Goal: Task Accomplishment & Management: Manage account settings

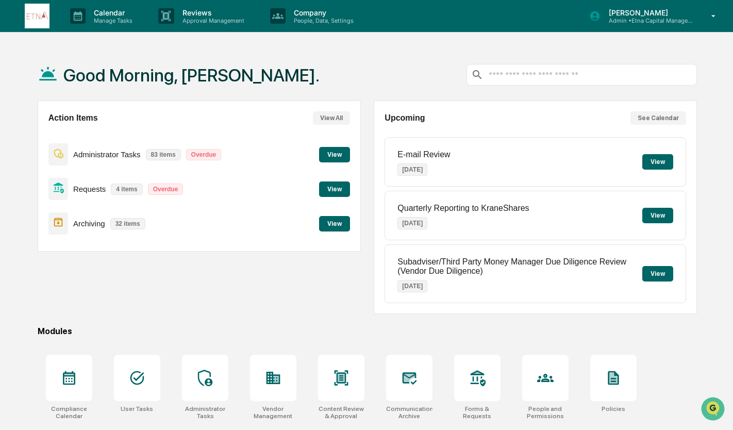
click at [338, 187] on button "View" at bounding box center [334, 188] width 31 height 15
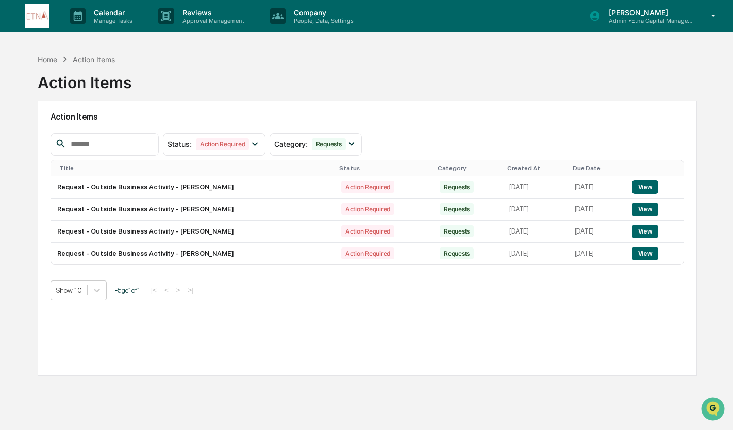
click at [55, 59] on div "Home" at bounding box center [48, 59] width 20 height 9
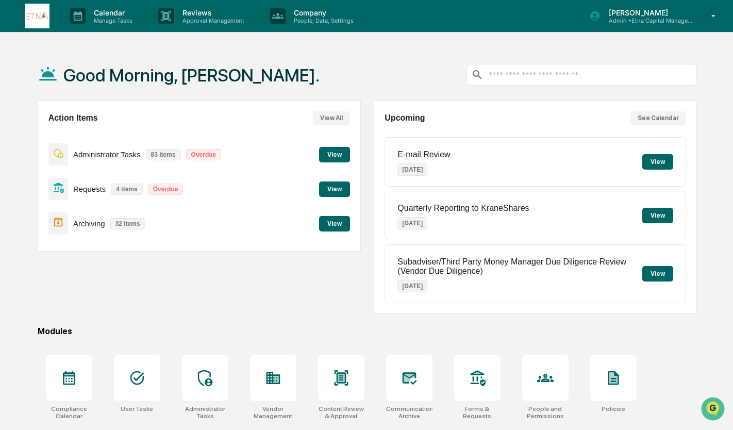
click at [145, 358] on div at bounding box center [137, 378] width 46 height 46
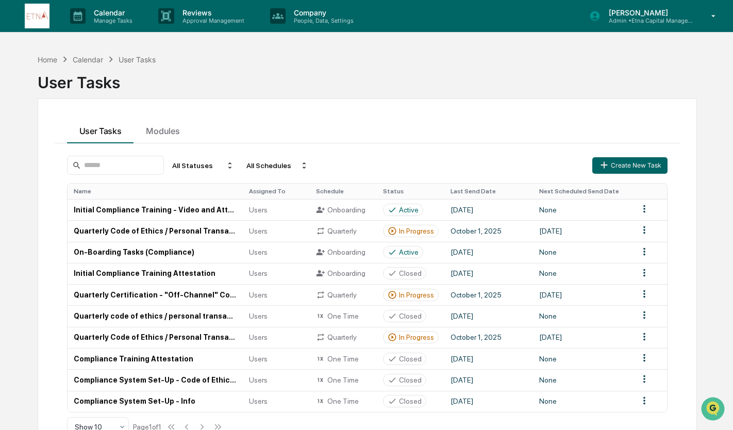
click at [207, 233] on td "Quarterly Code of Ethics / Personal Transaction Attestations" at bounding box center [155, 230] width 175 height 21
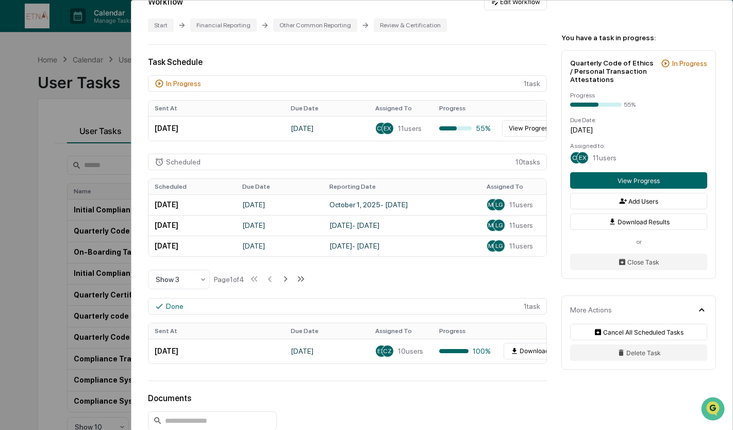
scroll to position [238, 0]
click at [530, 128] on button "View Progress" at bounding box center [530, 127] width 56 height 16
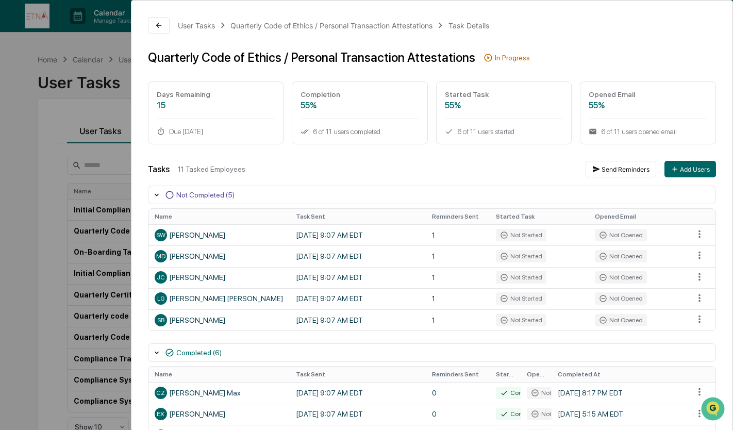
click at [0, 165] on div "User Tasks Quarterly Code of Ethics / Personal Transaction Attestations Task De…" at bounding box center [366, 215] width 733 height 430
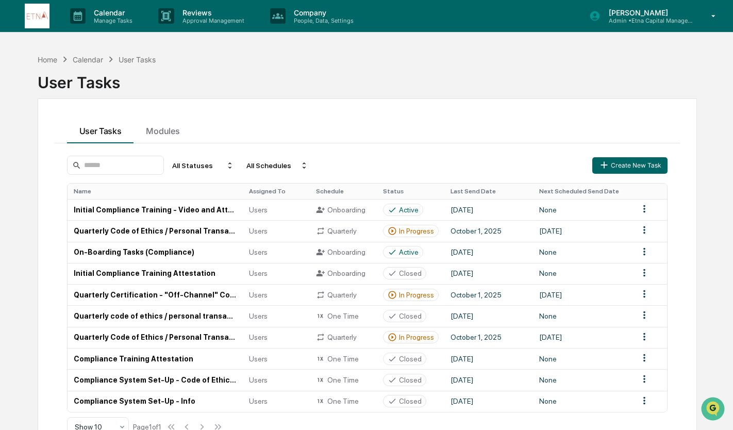
click at [340, 11] on p "Company" at bounding box center [322, 12] width 73 height 9
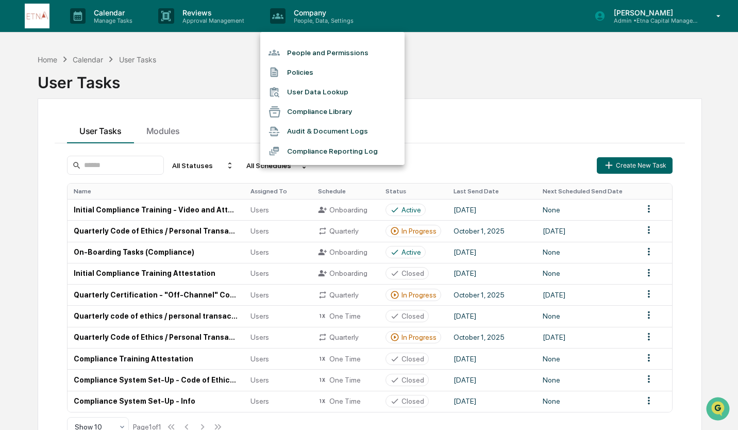
click at [331, 53] on li "People and Permissions" at bounding box center [332, 53] width 144 height 20
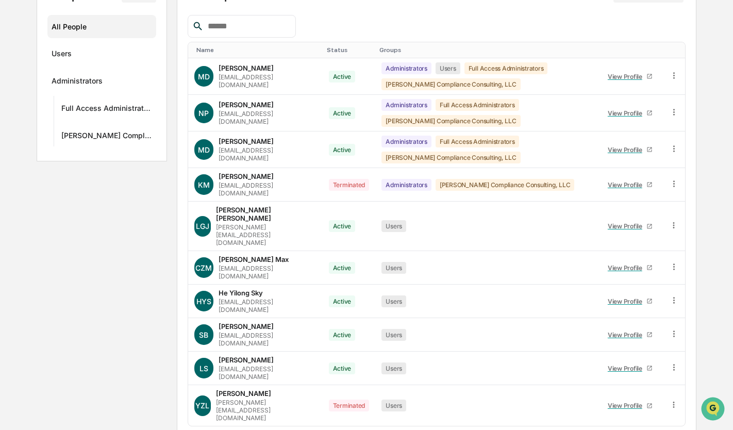
scroll to position [150, 0]
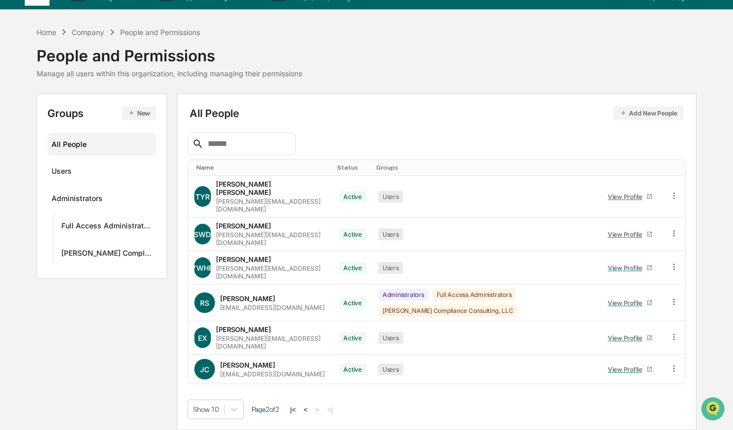
scroll to position [0, 0]
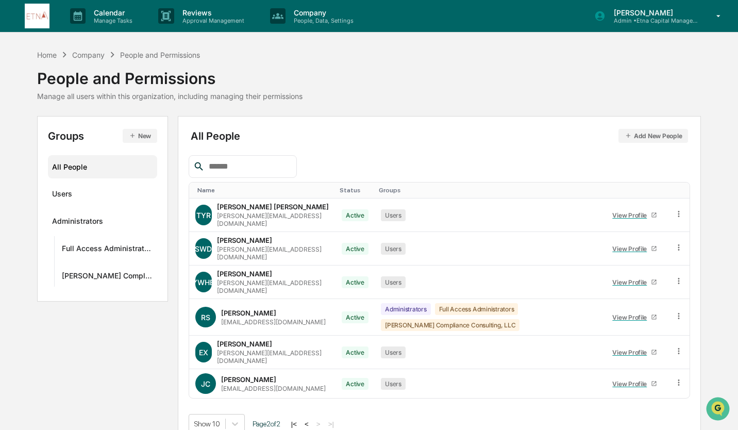
click at [312, 420] on button "<" at bounding box center [307, 424] width 10 height 9
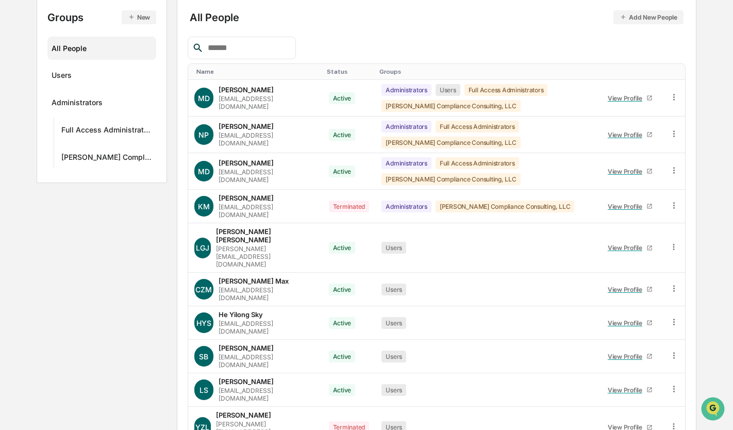
scroll to position [123, 0]
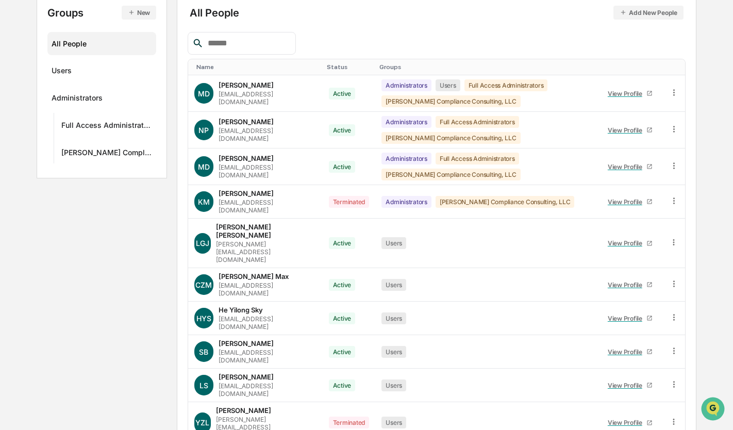
click at [677, 346] on icon at bounding box center [674, 351] width 10 height 10
click at [643, 382] on div "Change Status" at bounding box center [626, 388] width 89 height 12
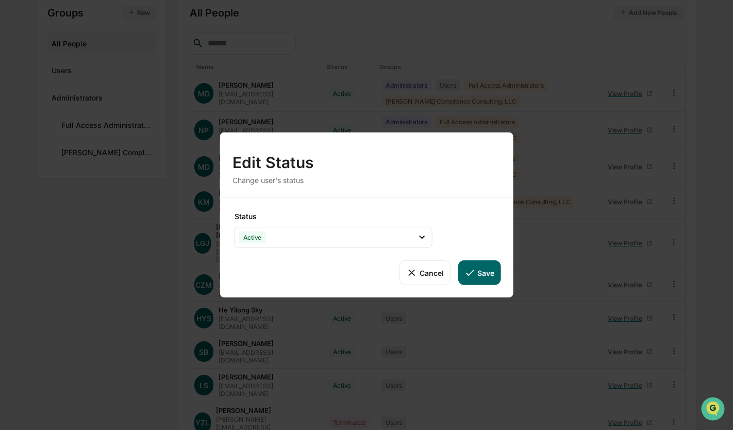
click at [290, 233] on div "Active" at bounding box center [334, 237] width 198 height 21
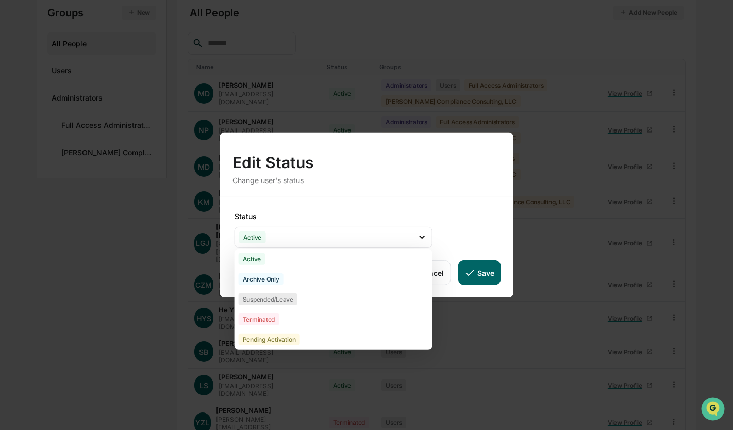
click at [298, 315] on div "Terminated" at bounding box center [334, 319] width 198 height 20
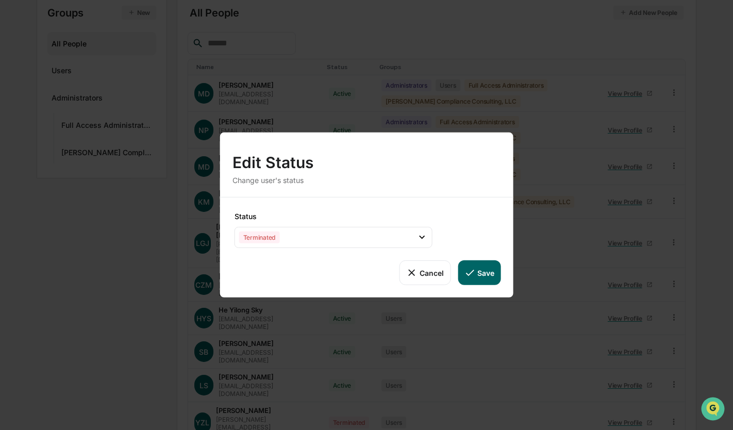
click at [497, 279] on button "Save" at bounding box center [479, 272] width 43 height 25
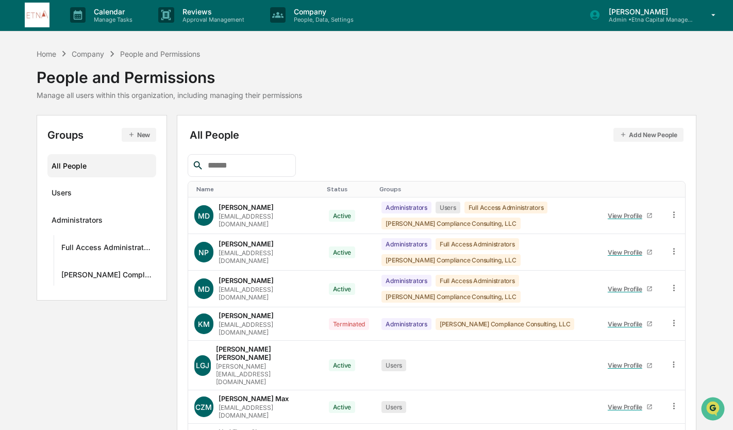
scroll to position [0, 0]
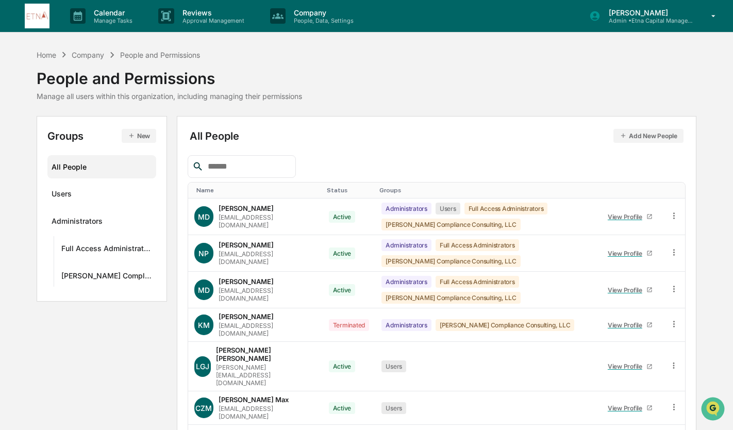
click at [43, 57] on div "Home" at bounding box center [47, 55] width 20 height 9
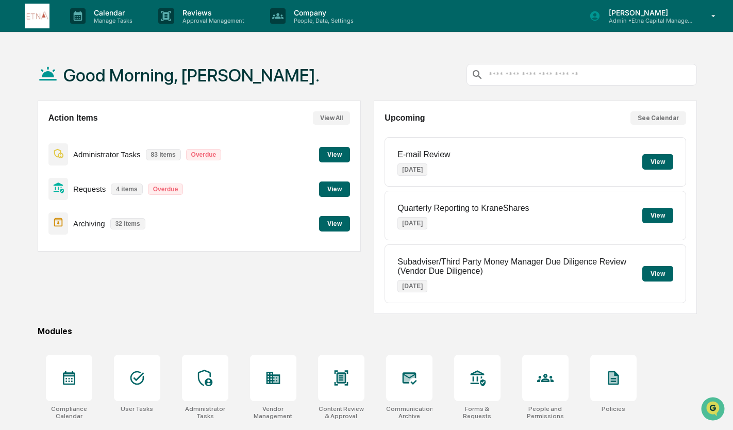
click at [202, 19] on p "Approval Management" at bounding box center [211, 20] width 75 height 7
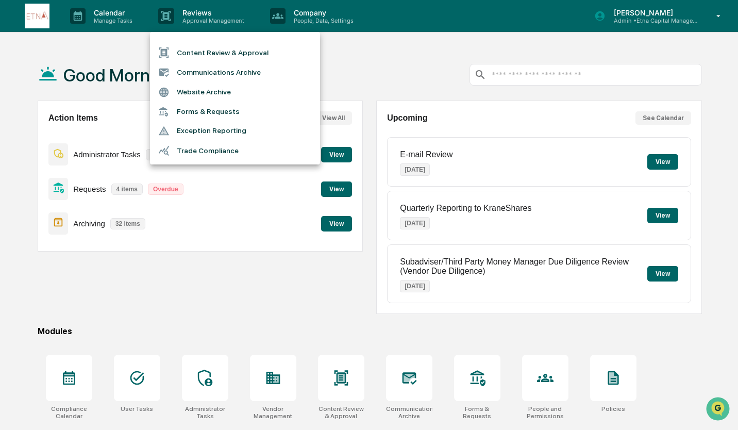
click at [76, 10] on div at bounding box center [369, 215] width 738 height 430
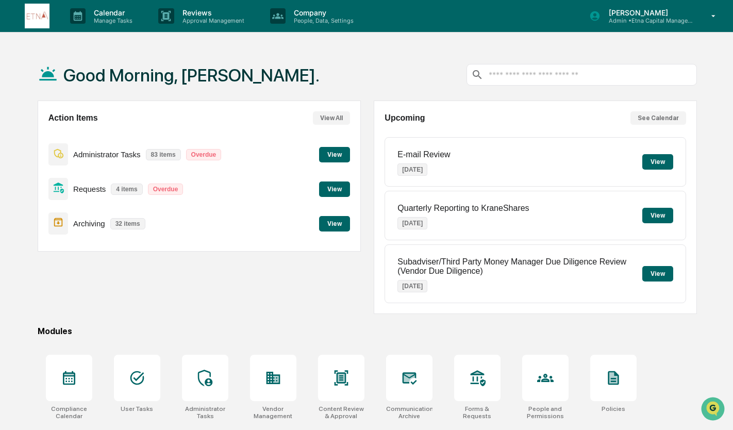
click at [85, 13] on icon at bounding box center [77, 15] width 15 height 15
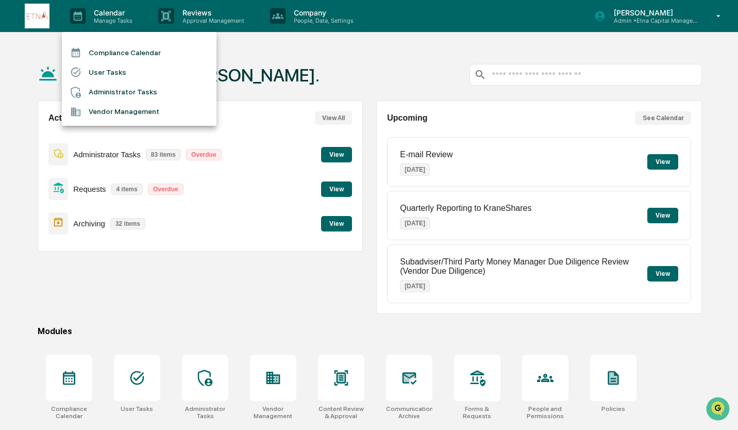
click at [111, 69] on li "User Tasks" at bounding box center [139, 72] width 155 height 20
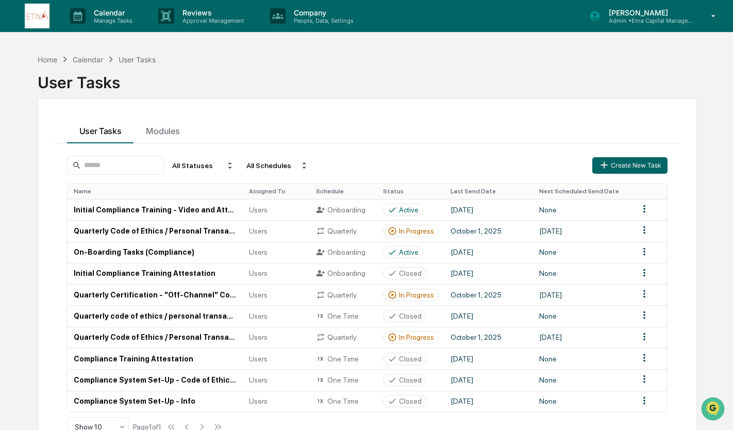
click at [182, 235] on td "Quarterly Code of Ethics / Personal Transaction Attestations" at bounding box center [155, 230] width 175 height 21
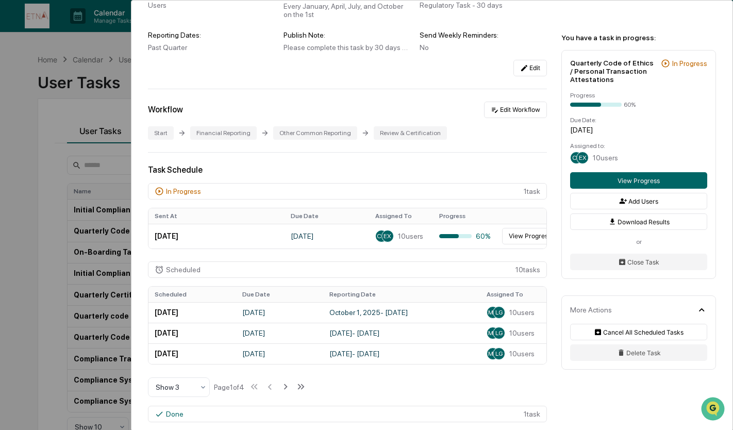
scroll to position [130, 0]
click at [521, 239] on button "View Progress" at bounding box center [530, 234] width 56 height 16
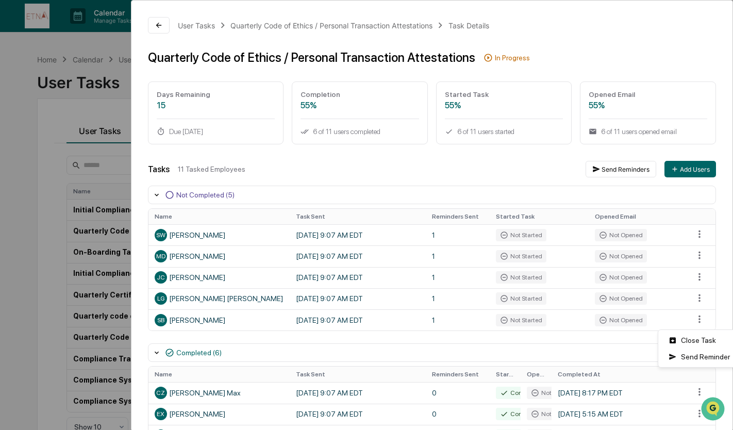
click at [693, 324] on html "Calendar Manage Tasks Reviews Approval Management Company People, Data, Setting…" at bounding box center [366, 215] width 733 height 430
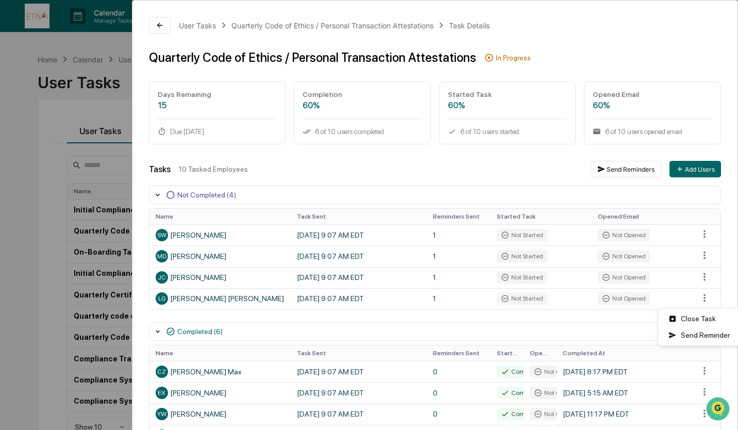
click at [689, 296] on html "Calendar Manage Tasks Reviews Approval Management Company People, Data, Setting…" at bounding box center [369, 215] width 738 height 430
click at [440, 159] on html "Calendar Manage Tasks Reviews Approval Management Company People, Data, Setting…" at bounding box center [369, 215] width 738 height 430
click at [45, 178] on div "User Tasks Quarterly Code of Ethics / Personal Transaction Attestations Task De…" at bounding box center [366, 215] width 733 height 430
click at [0, 85] on html "Calendar Manage Tasks Reviews Approval Management Company People, Data, Setting…" at bounding box center [366, 215] width 733 height 430
click at [41, 58] on div "User Tasks Quarterly Code of Ethics / Personal Transaction Attestations Task De…" at bounding box center [366, 215] width 733 height 430
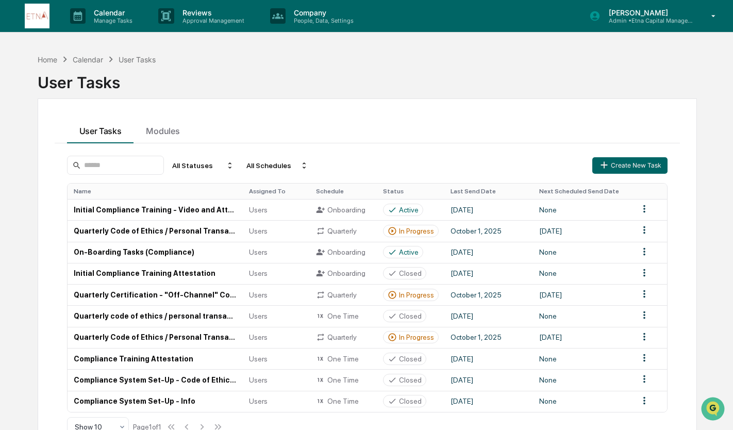
click at [718, 16] on icon at bounding box center [714, 16] width 18 height 10
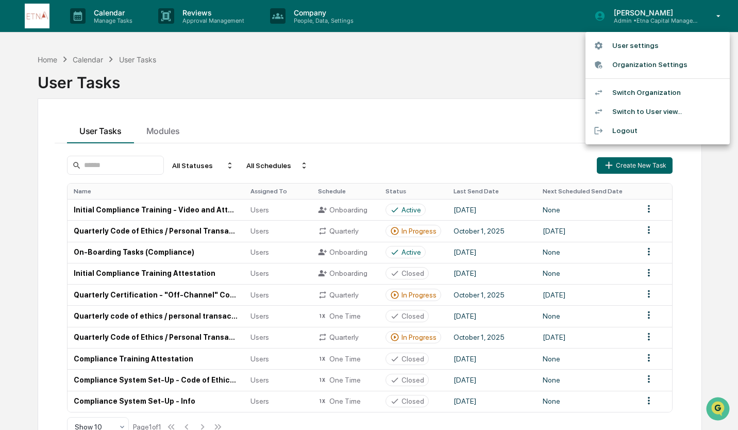
click at [641, 115] on li "Switch to User view..." at bounding box center [657, 111] width 144 height 19
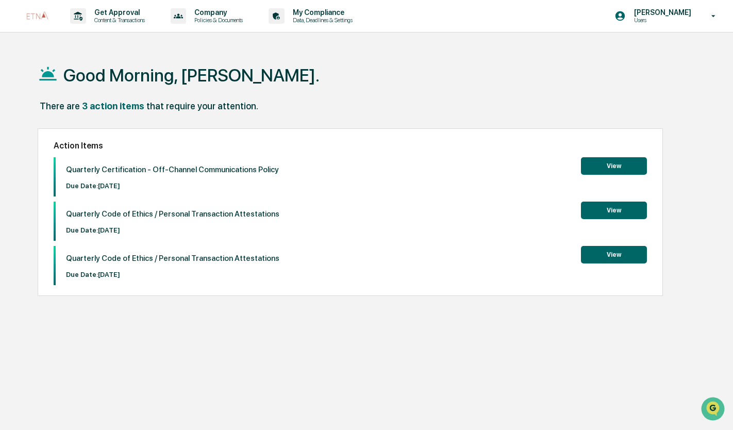
click at [605, 166] on button "View" at bounding box center [614, 166] width 66 height 18
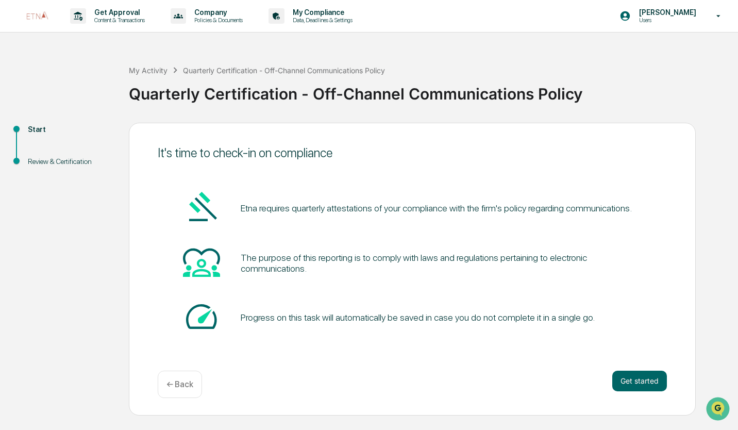
click at [651, 376] on button "Get started" at bounding box center [639, 381] width 55 height 21
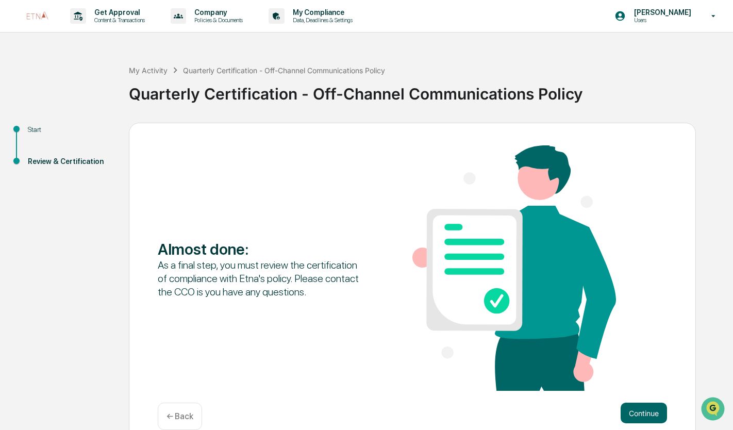
click at [642, 418] on button "Continue" at bounding box center [644, 413] width 46 height 21
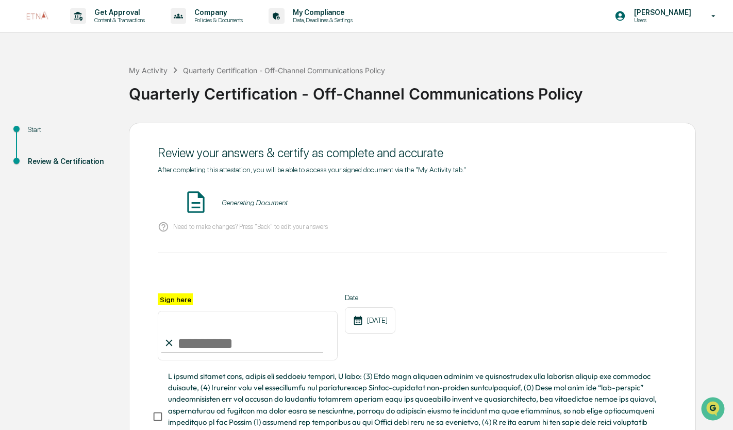
click at [256, 347] on input "Sign here" at bounding box center [248, 335] width 180 height 49
type input "**********"
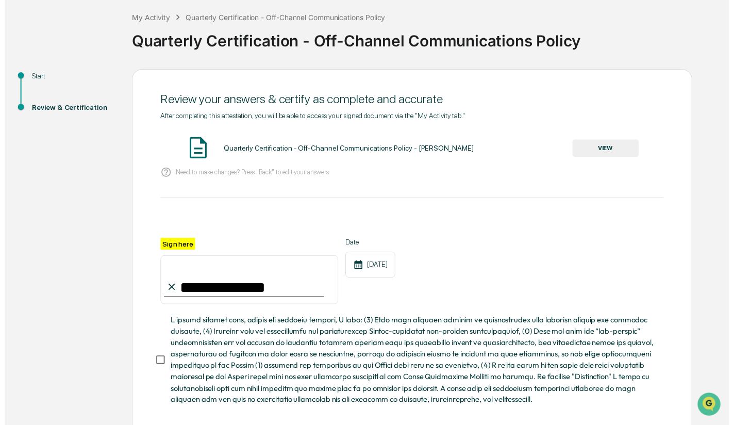
scroll to position [108, 0]
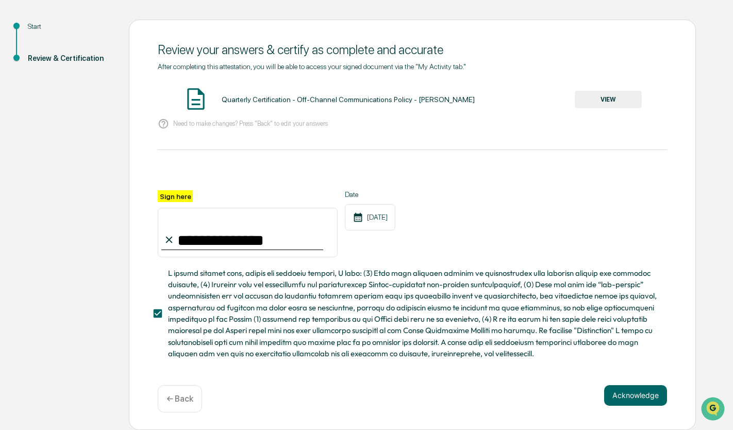
click at [650, 390] on button "Acknowledge" at bounding box center [635, 395] width 63 height 21
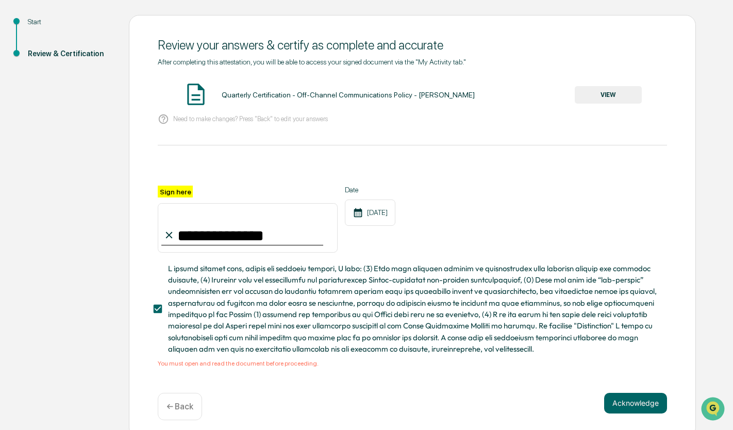
click at [611, 92] on button "VIEW" at bounding box center [608, 95] width 67 height 18
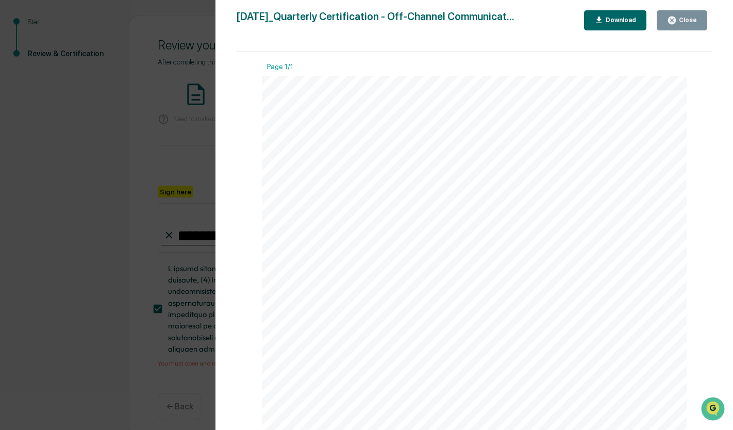
click at [695, 23] on div "Close" at bounding box center [687, 19] width 20 height 7
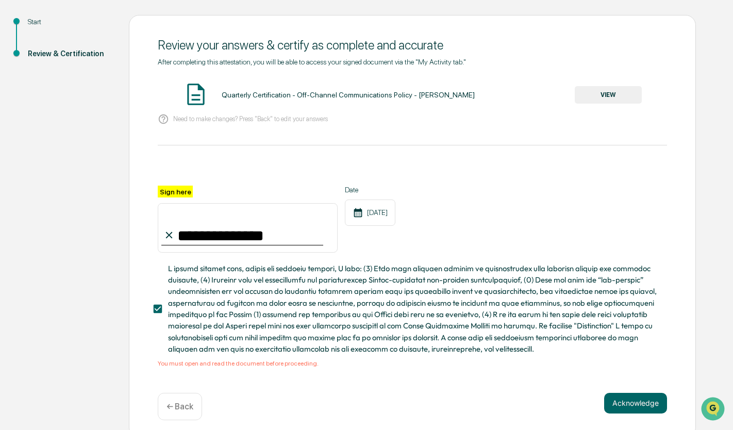
drag, startPoint x: 634, startPoint y: 400, endPoint x: 630, endPoint y: 391, distance: 10.2
click at [634, 400] on button "Acknowledge" at bounding box center [635, 403] width 63 height 21
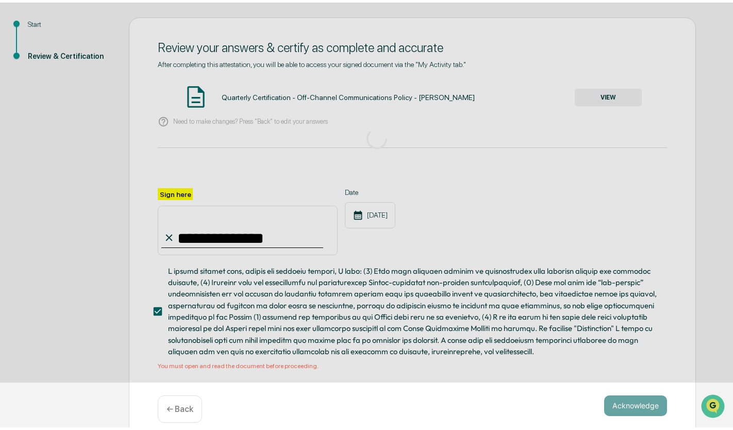
scroll to position [0, 0]
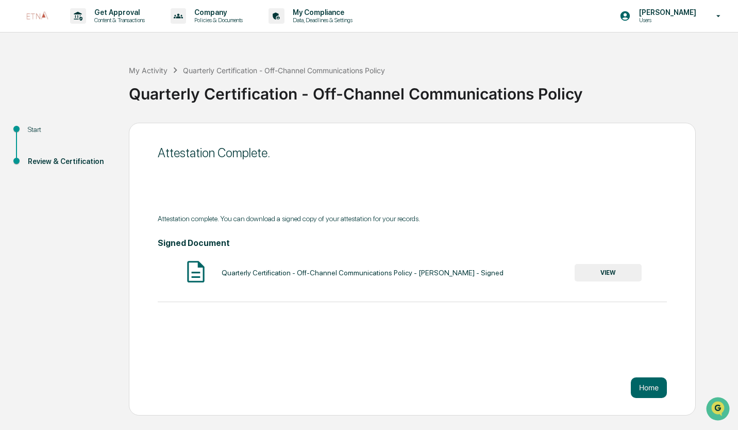
click at [659, 392] on button "Home" at bounding box center [649, 387] width 36 height 21
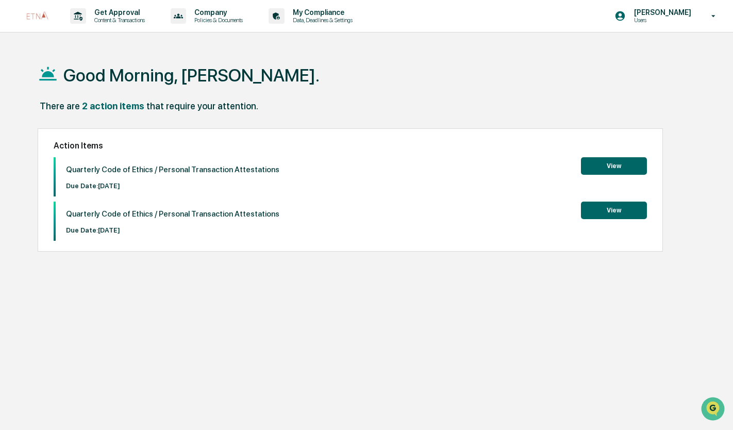
click at [644, 166] on button "View" at bounding box center [614, 166] width 66 height 18
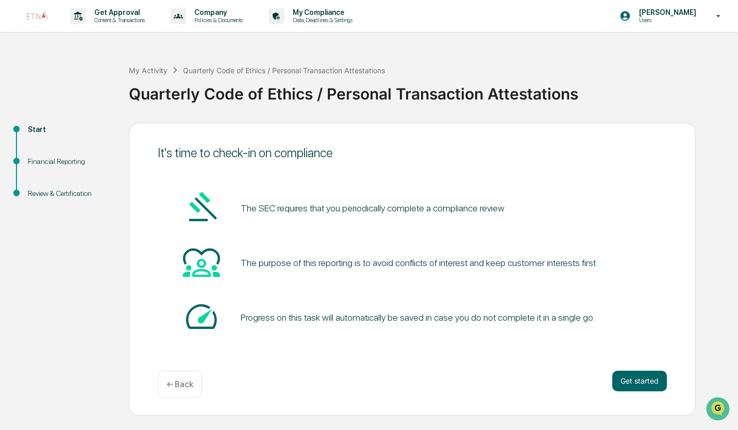
click at [644, 381] on button "Get started" at bounding box center [639, 381] width 55 height 21
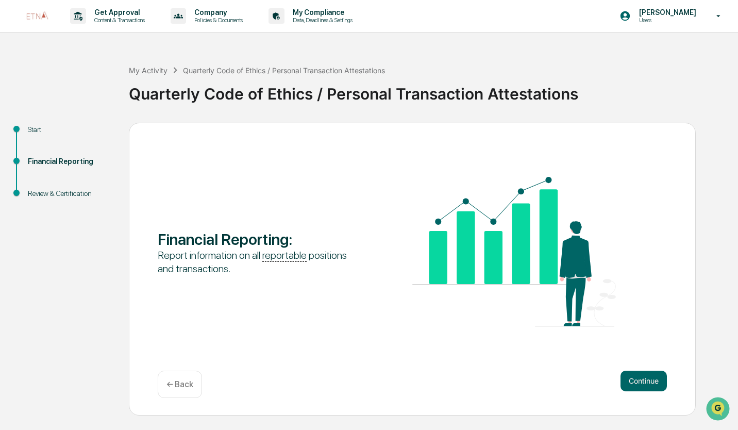
click at [644, 381] on button "Continue" at bounding box center [644, 381] width 46 height 21
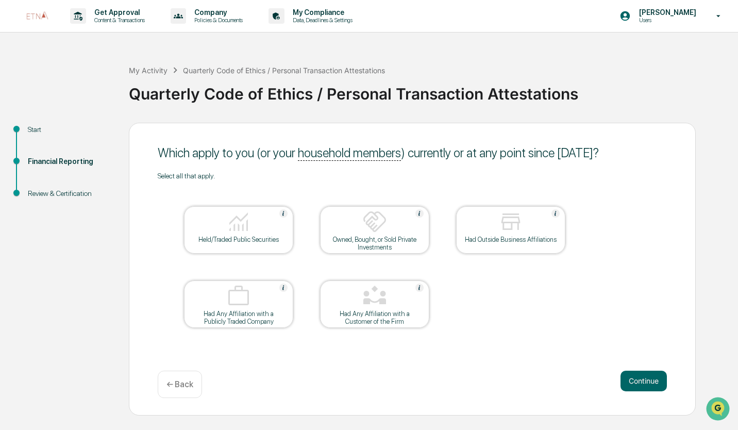
click at [502, 240] on div "Had Outside Business Affiliations" at bounding box center [510, 240] width 93 height 8
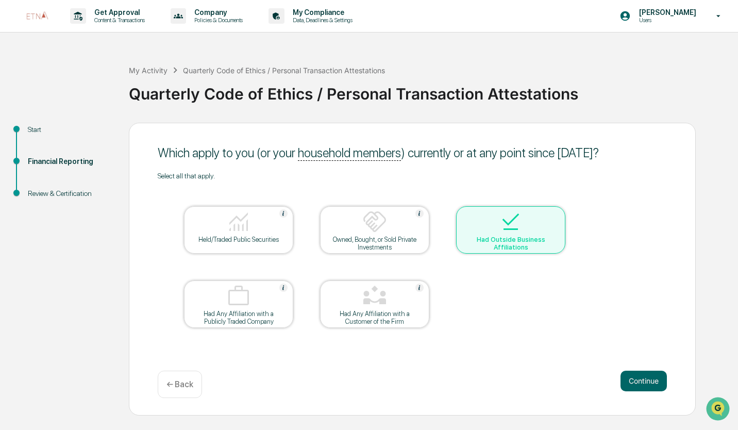
click at [221, 250] on div "Held/Traded Public Securities" at bounding box center [238, 229] width 109 height 47
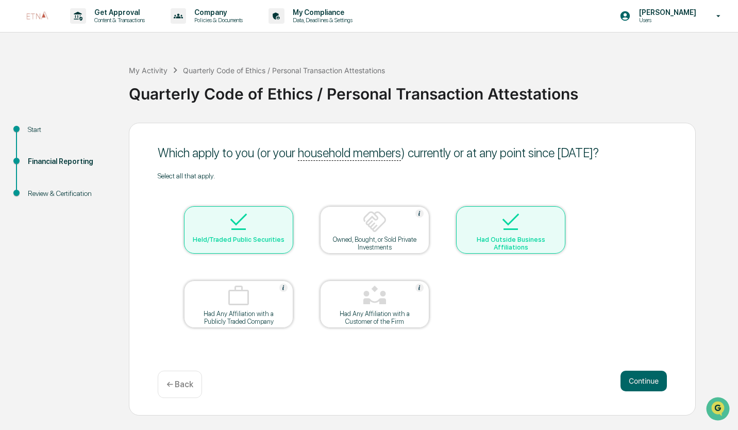
click at [641, 379] on button "Continue" at bounding box center [644, 381] width 46 height 21
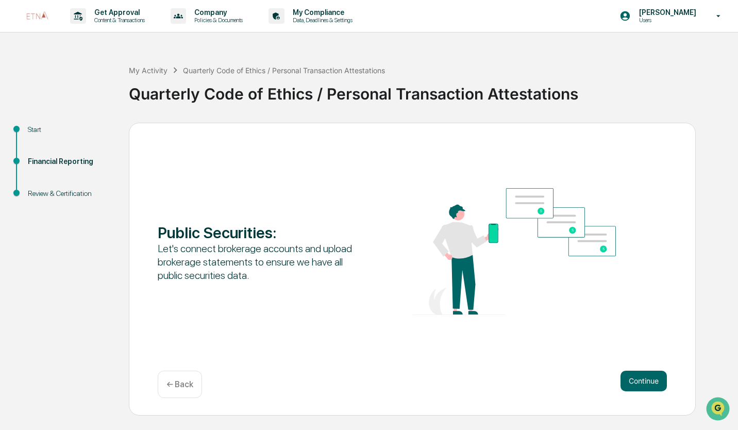
click at [641, 379] on button "Continue" at bounding box center [644, 381] width 46 height 21
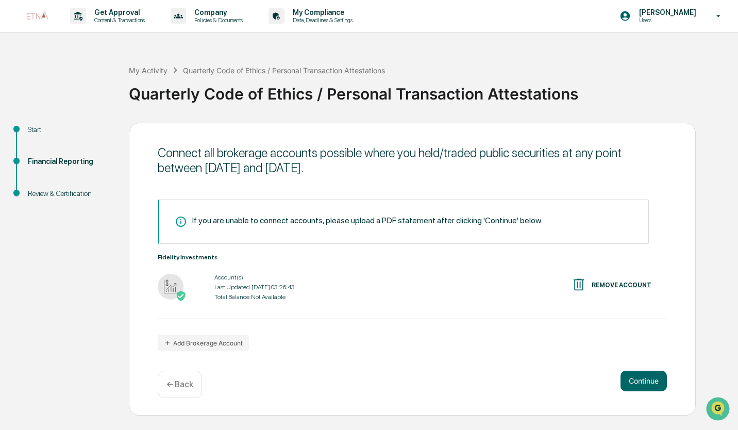
click at [641, 379] on button "Continue" at bounding box center [644, 381] width 46 height 21
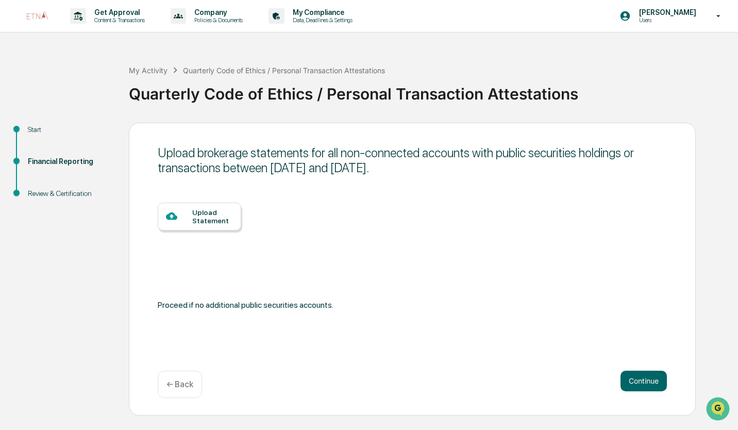
click at [641, 379] on button "Continue" at bounding box center [644, 381] width 46 height 21
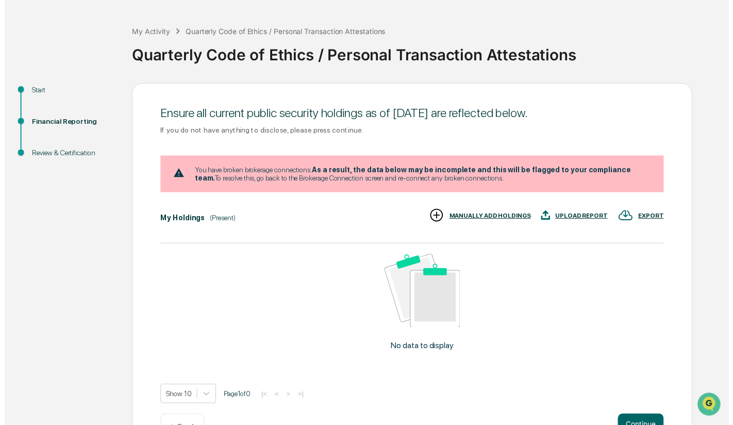
scroll to position [73, 0]
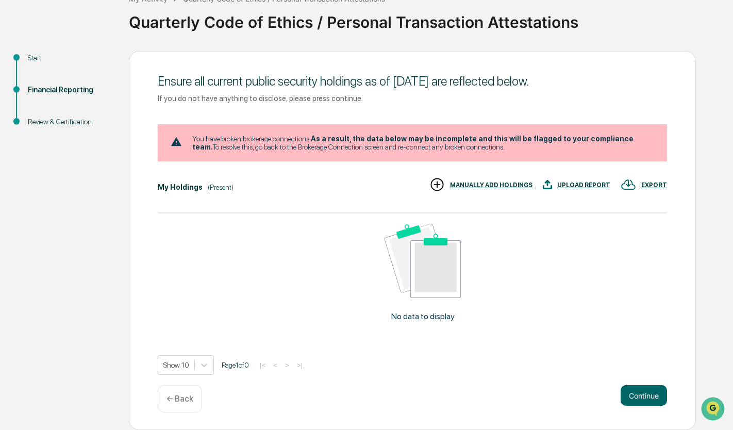
click at [652, 394] on button "Continue" at bounding box center [644, 395] width 46 height 21
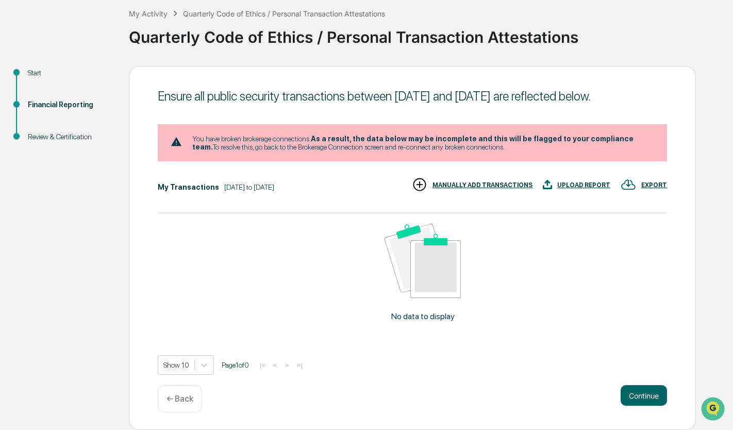
click at [638, 398] on button "Continue" at bounding box center [644, 395] width 46 height 21
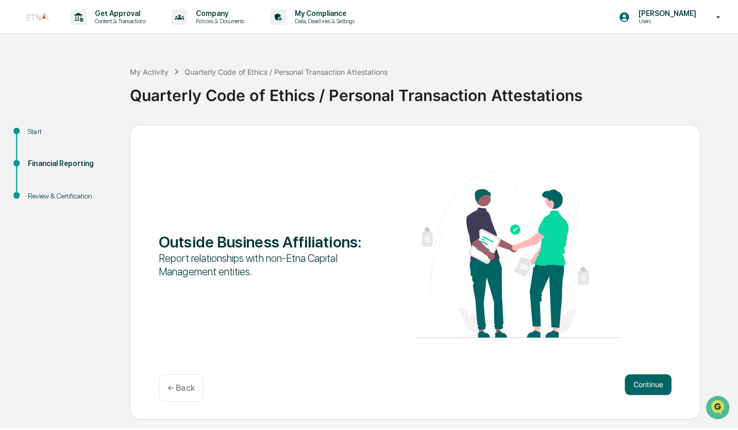
scroll to position [0, 0]
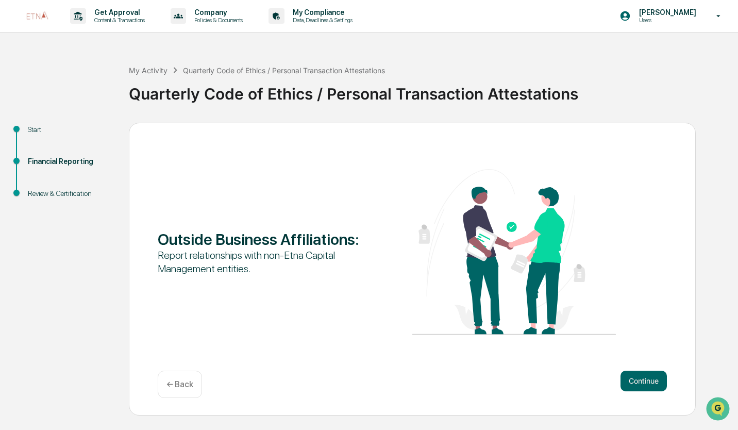
click at [636, 383] on button "Continue" at bounding box center [644, 381] width 46 height 21
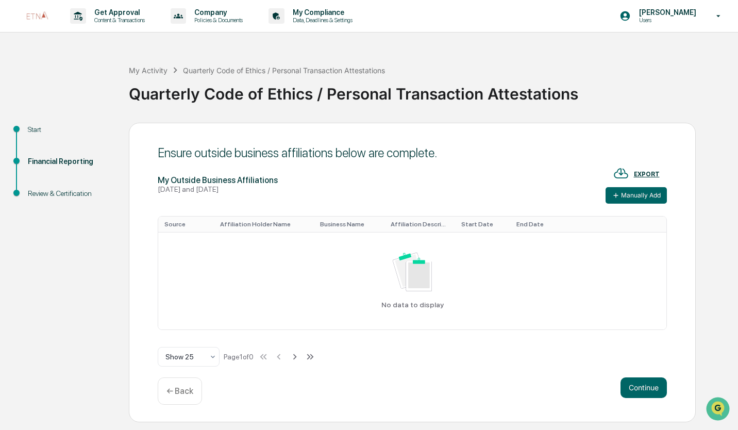
click at [624, 199] on button "Manually Add" at bounding box center [636, 195] width 61 height 16
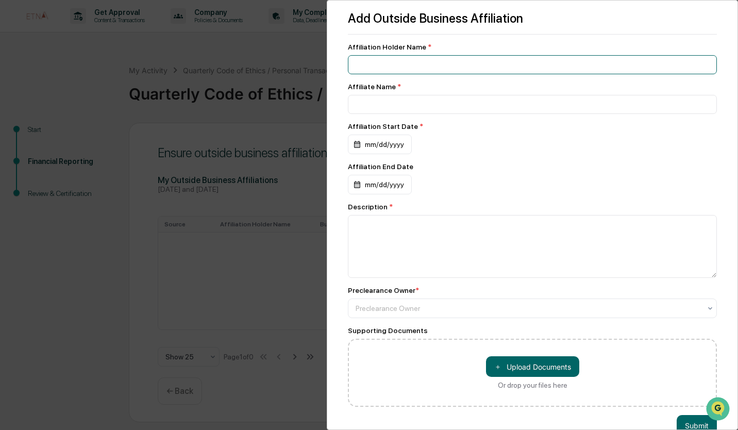
click at [388, 62] on input at bounding box center [532, 64] width 369 height 19
drag, startPoint x: 389, startPoint y: 68, endPoint x: 333, endPoint y: 64, distance: 56.3
click at [333, 64] on div "Add Outside Business Affiliation Affiliation Holder Name * ******* Affiliate Na…" at bounding box center [532, 215] width 411 height 430
type input "*******"
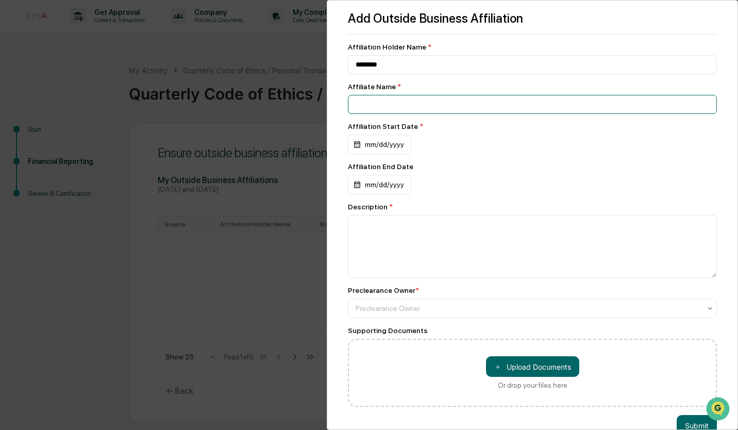
click at [372, 103] on input at bounding box center [532, 104] width 369 height 19
paste input "*******"
type input "*******"
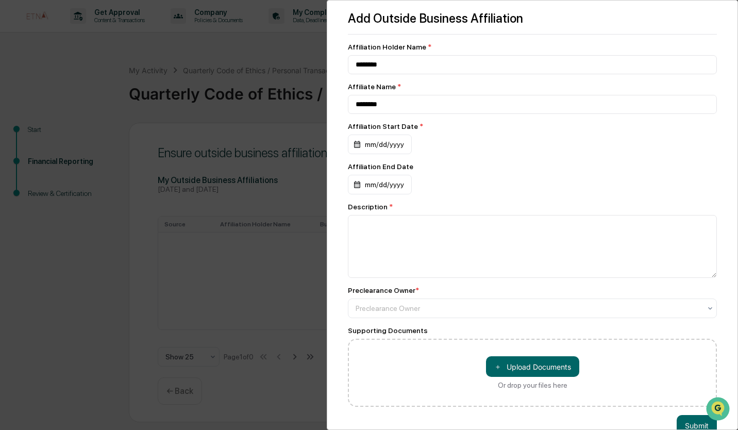
click at [572, 169] on div "Affiliation End Date" at bounding box center [532, 166] width 369 height 8
click at [403, 146] on div "mm/dd/yyyy" at bounding box center [380, 145] width 64 height 20
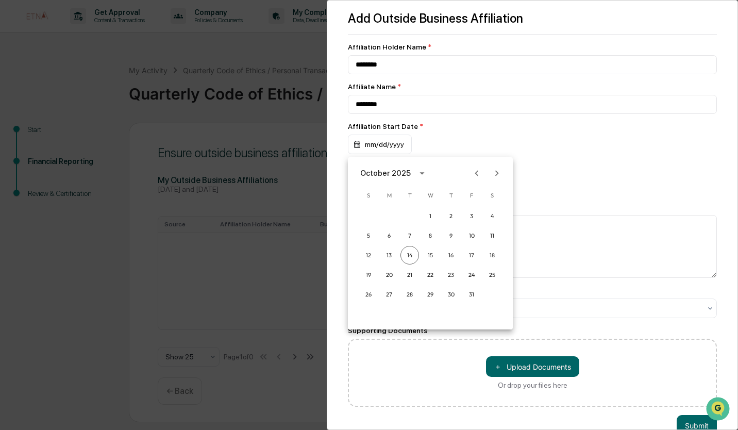
click at [410, 175] on div "October 2025" at bounding box center [387, 173] width 54 height 11
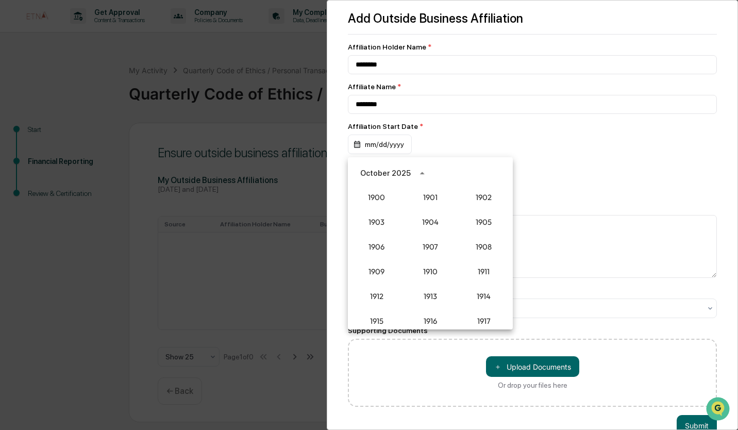
scroll to position [955, 0]
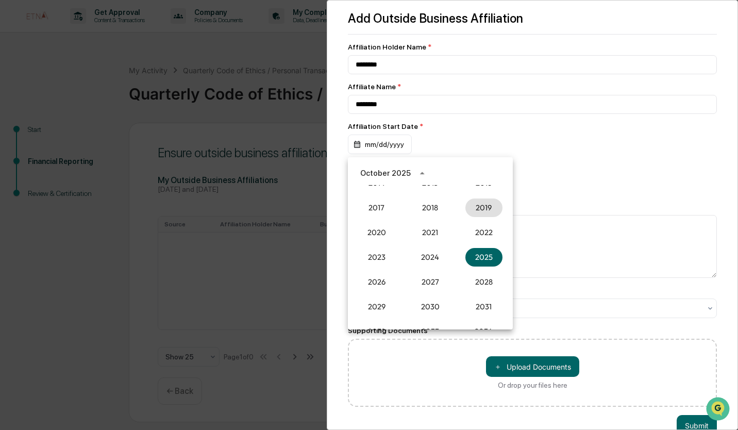
drag, startPoint x: 478, startPoint y: 210, endPoint x: 410, endPoint y: 211, distance: 68.6
click at [410, 211] on div "1900 1901 1902 1903 1904 1905 1906 1907 1908 1909 1910 1911 1912 1913 1914 1915…" at bounding box center [430, 257] width 165 height 144
click at [377, 209] on button "2017" at bounding box center [376, 207] width 37 height 19
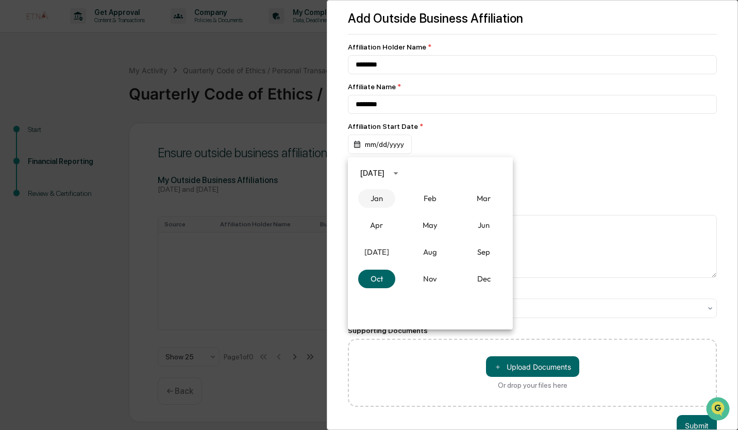
click at [380, 202] on button "Jan" at bounding box center [376, 198] width 37 height 19
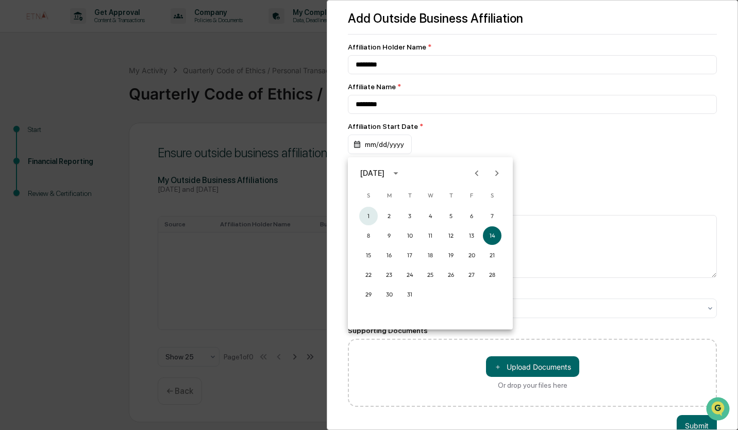
click at [373, 219] on button "1" at bounding box center [368, 216] width 19 height 19
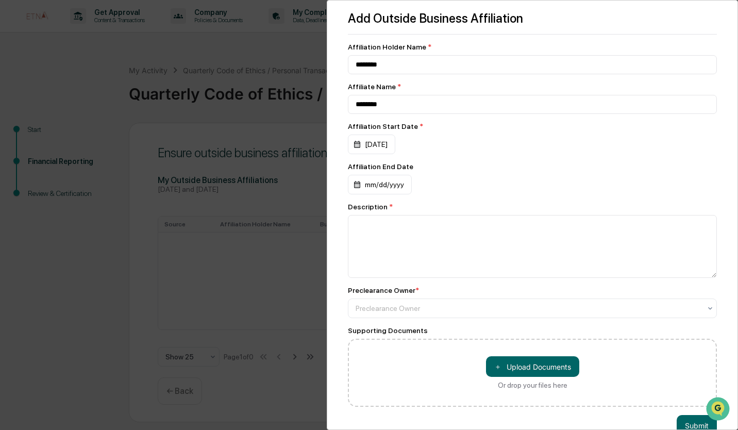
click at [530, 168] on div "Affiliation End Date" at bounding box center [532, 166] width 369 height 8
click at [471, 252] on textarea at bounding box center [532, 246] width 369 height 63
type textarea "**********"
click at [444, 312] on div at bounding box center [528, 308] width 345 height 10
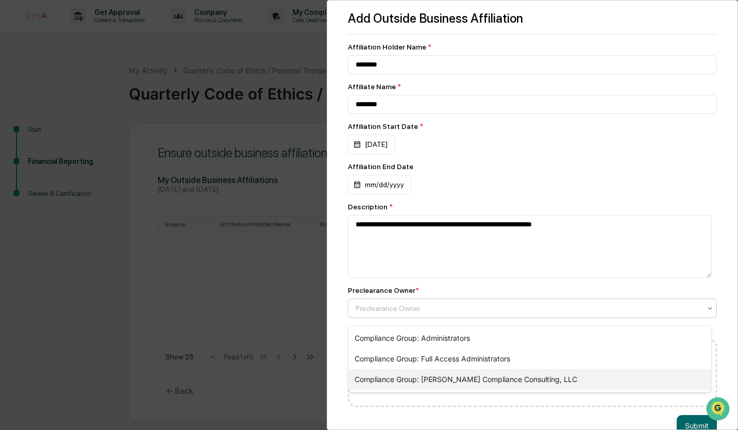
click at [457, 376] on div "Compliance Group: Dziura Compliance Consulting, LLC" at bounding box center [529, 379] width 363 height 21
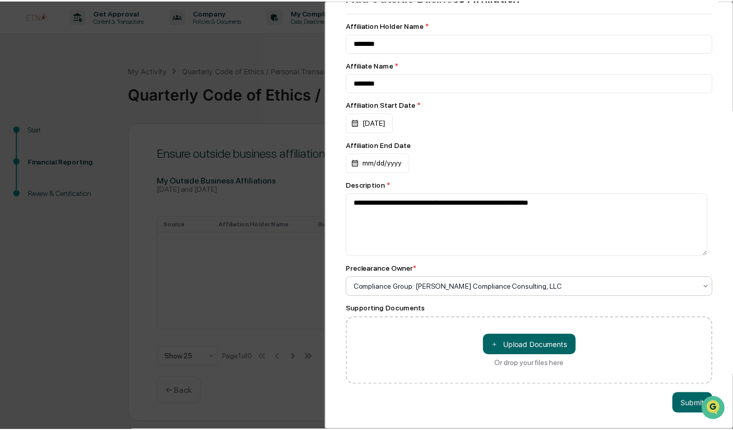
scroll to position [33, 0]
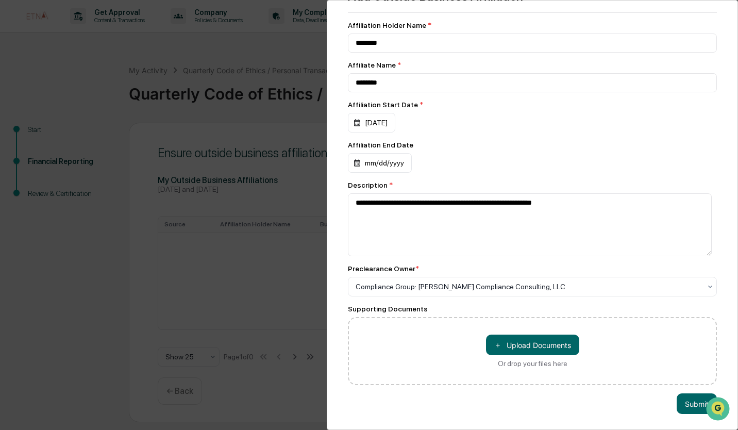
click at [692, 397] on button "Submit" at bounding box center [697, 403] width 40 height 21
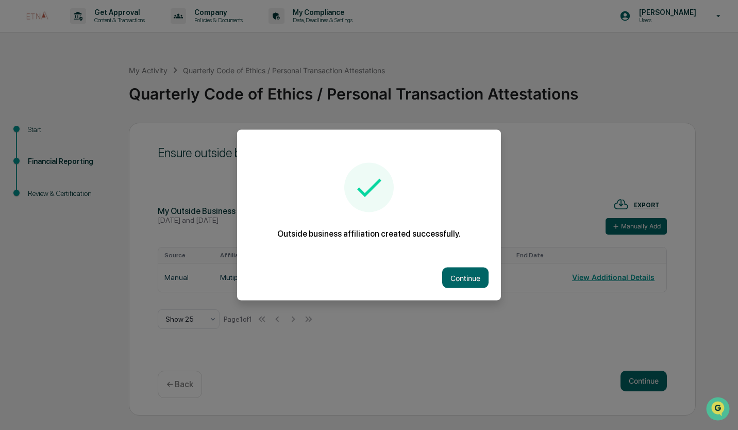
click at [462, 280] on button "Continue" at bounding box center [465, 277] width 46 height 21
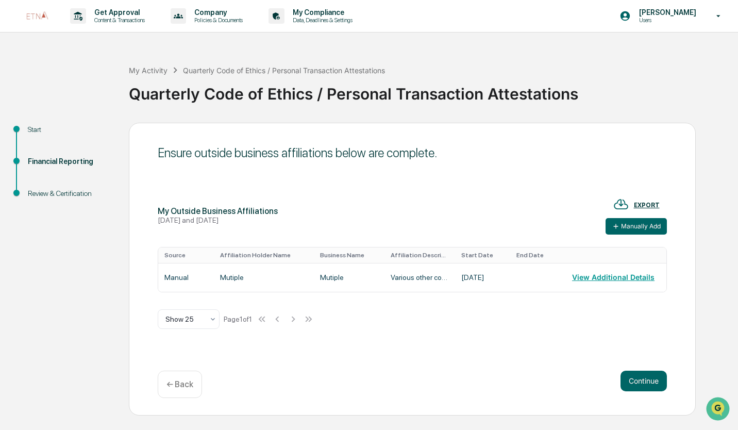
click at [616, 280] on button "View Additional Details" at bounding box center [613, 277] width 82 height 21
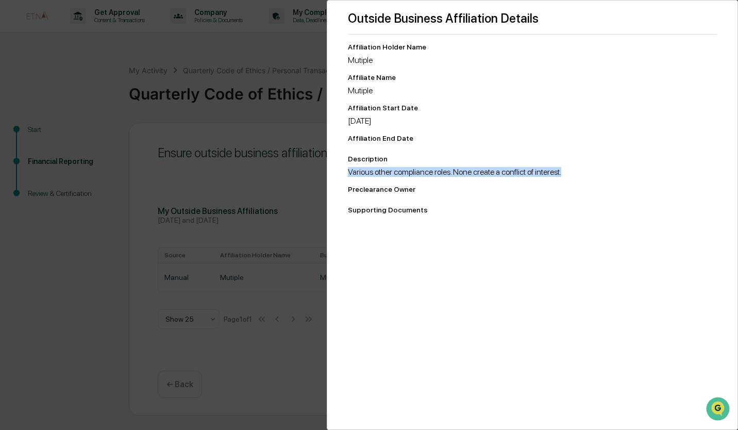
drag, startPoint x: 572, startPoint y: 172, endPoint x: 347, endPoint y: 168, distance: 224.7
click at [347, 168] on div "Outside Business Affiliation Details Affiliation Holder Name Mutiple Affiliate …" at bounding box center [532, 215] width 411 height 430
copy div "Various other compliance roles. None create a conflict of interest."
click at [267, 361] on div "Outside Business Affiliation Details Affiliation Holder Name Mutiple Affiliate …" at bounding box center [369, 215] width 738 height 430
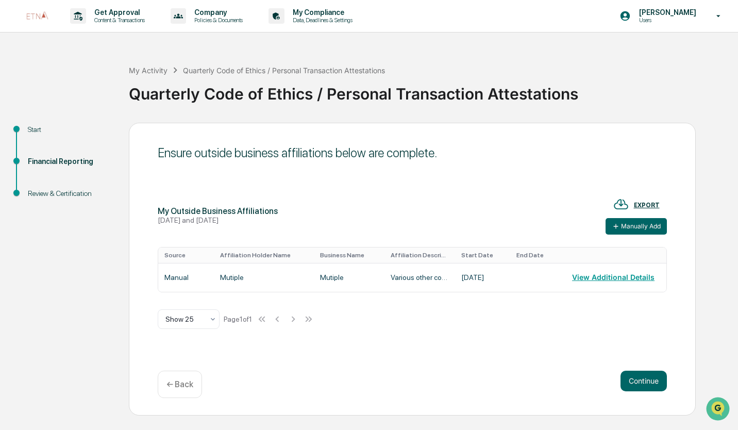
click at [631, 383] on button "Continue" at bounding box center [644, 381] width 46 height 21
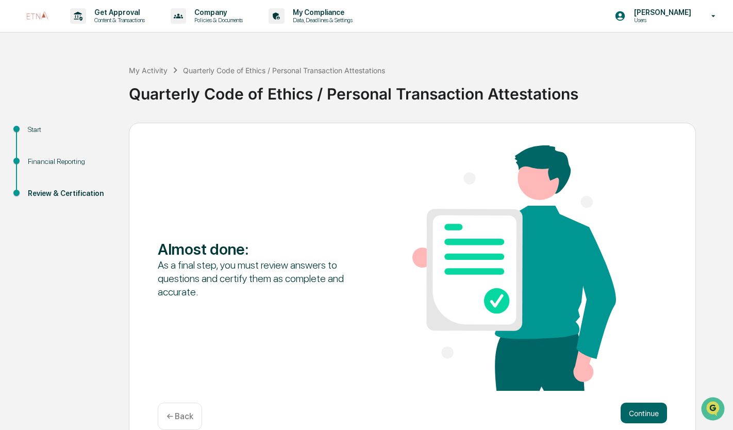
click at [655, 410] on button "Continue" at bounding box center [644, 413] width 46 height 21
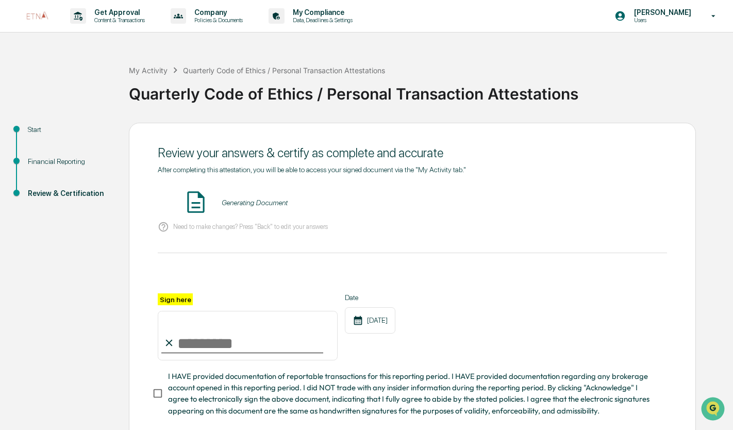
click at [246, 343] on input "Sign here" at bounding box center [248, 335] width 180 height 49
type input "**********"
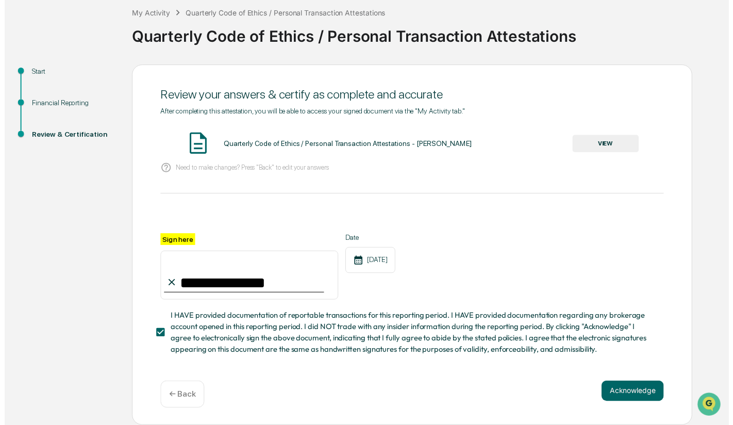
scroll to position [62, 0]
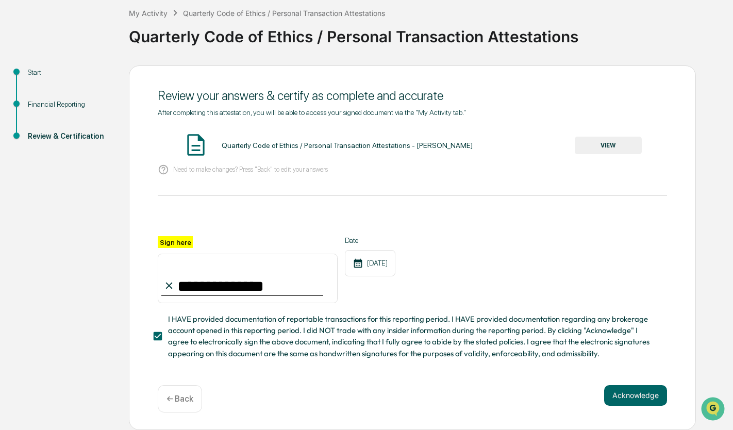
click at [634, 390] on button "Acknowledge" at bounding box center [635, 395] width 63 height 21
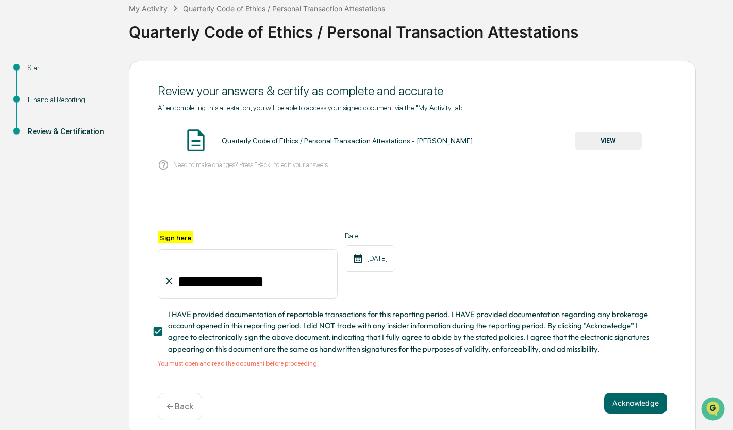
click at [612, 142] on button "VIEW" at bounding box center [608, 141] width 67 height 18
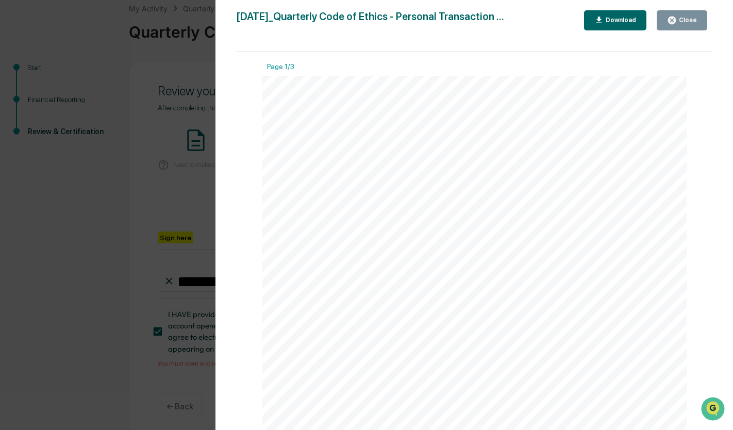
click at [676, 18] on icon "button" at bounding box center [672, 20] width 8 height 8
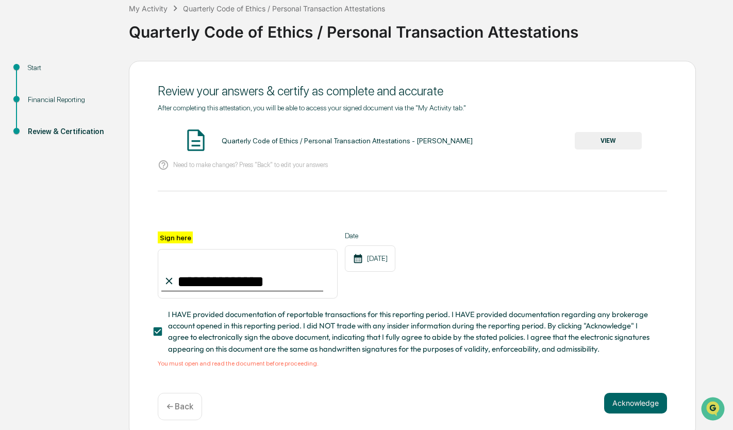
click at [637, 409] on button "Acknowledge" at bounding box center [635, 403] width 63 height 21
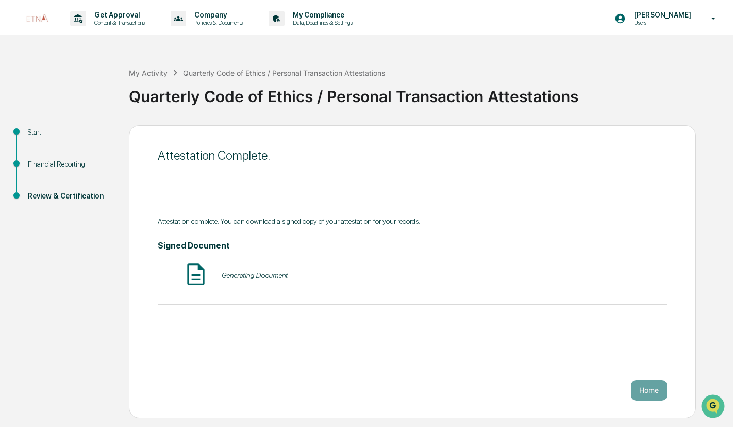
scroll to position [0, 0]
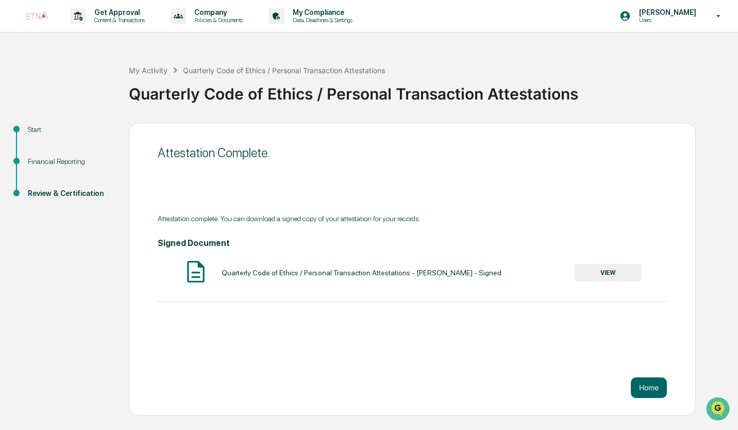
click at [635, 388] on button "Home" at bounding box center [649, 387] width 36 height 21
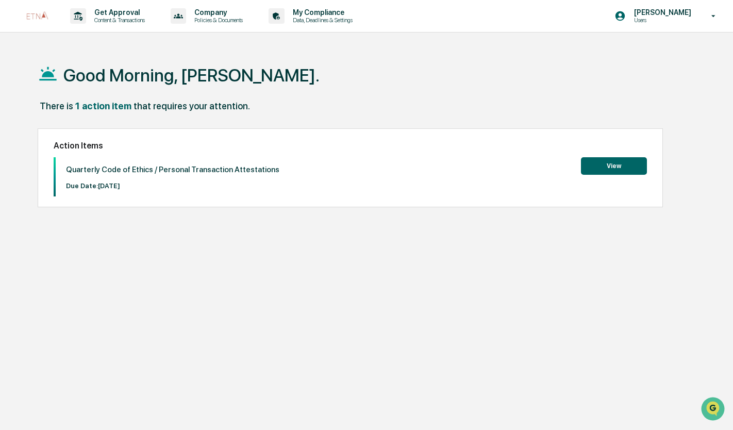
click at [643, 176] on div "Quarterly Code of Ethics / Personal Transaction Attestations Due Date: 2025-10-…" at bounding box center [351, 176] width 594 height 39
click at [625, 174] on button "View" at bounding box center [614, 166] width 66 height 18
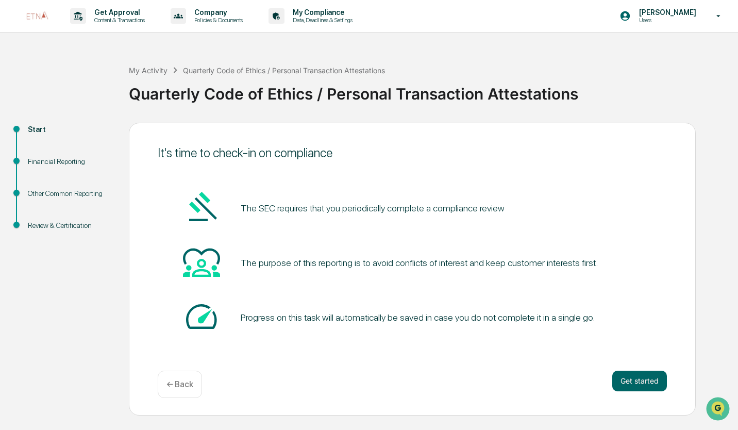
click at [618, 386] on button "Get started" at bounding box center [639, 381] width 55 height 21
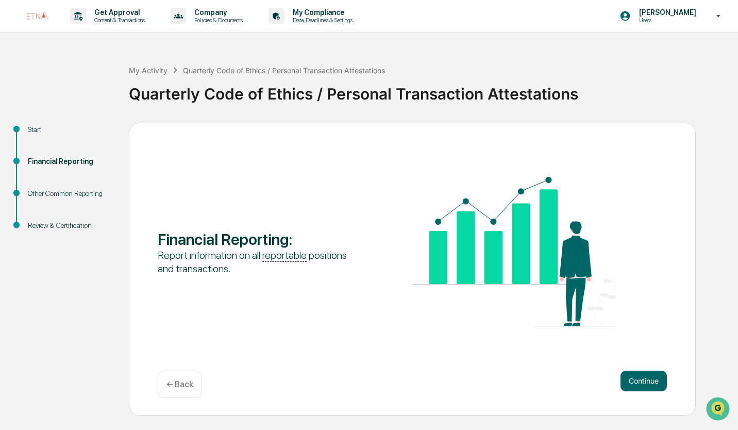
click at [639, 380] on button "Continue" at bounding box center [644, 381] width 46 height 21
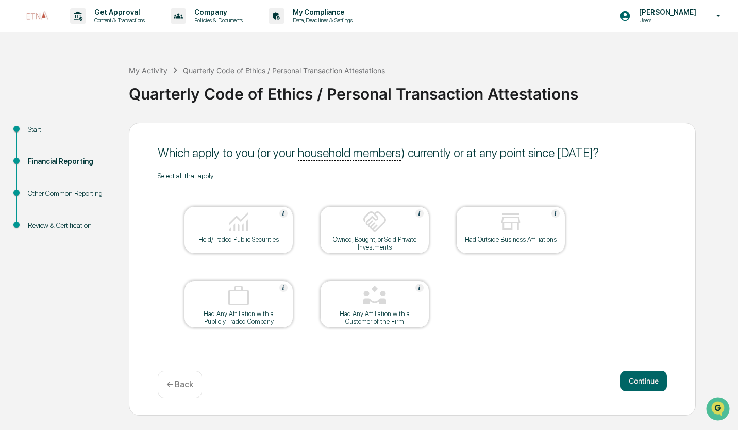
click at [279, 227] on div at bounding box center [238, 222] width 103 height 26
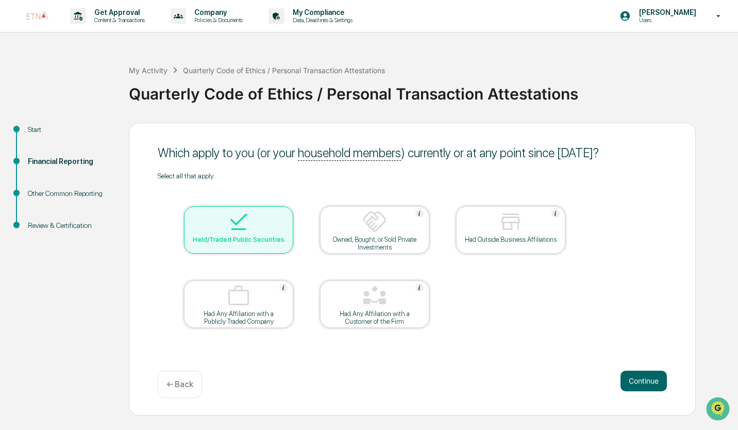
click at [479, 237] on div "Had Outside Business Affiliations" at bounding box center [510, 240] width 93 height 8
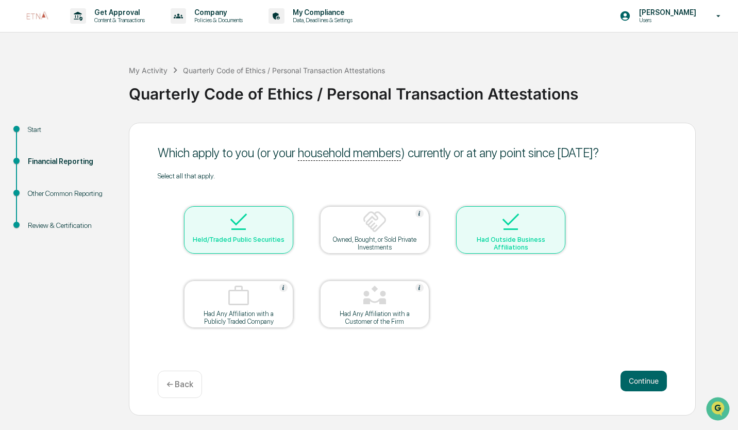
click at [652, 384] on button "Continue" at bounding box center [644, 381] width 46 height 21
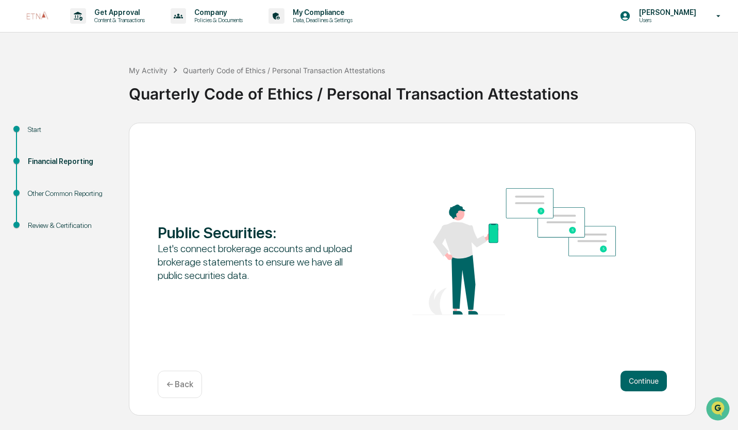
click at [652, 384] on button "Continue" at bounding box center [644, 381] width 46 height 21
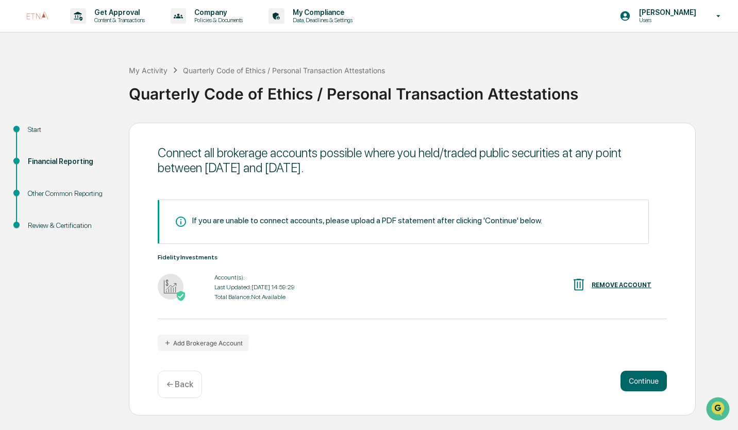
click at [652, 384] on button "Continue" at bounding box center [644, 381] width 46 height 21
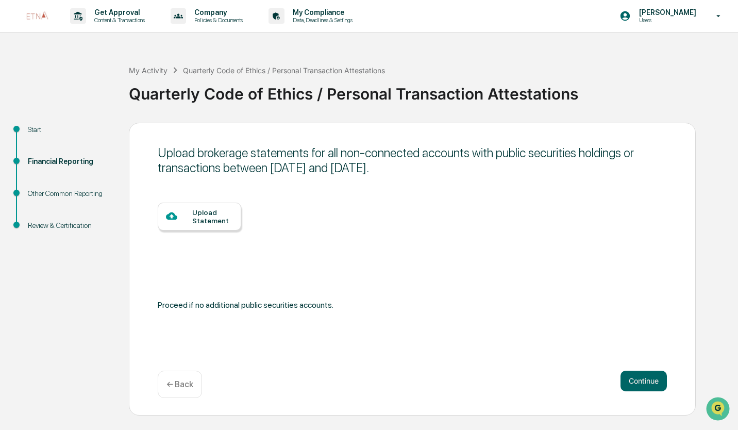
click at [652, 384] on button "Continue" at bounding box center [644, 381] width 46 height 21
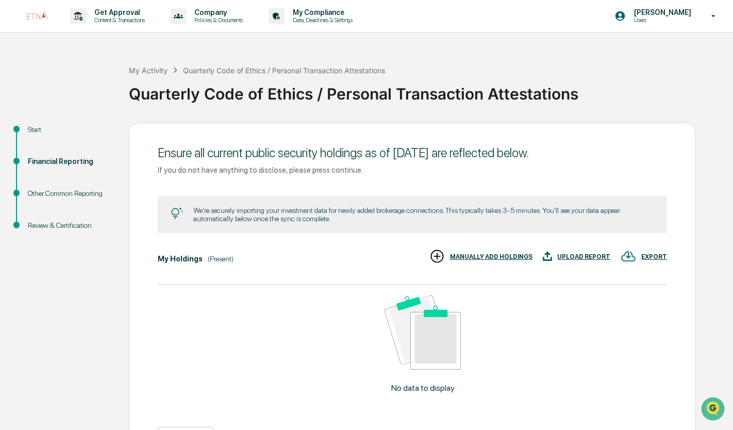
click at [652, 384] on div "No data to display" at bounding box center [423, 348] width 530 height 127
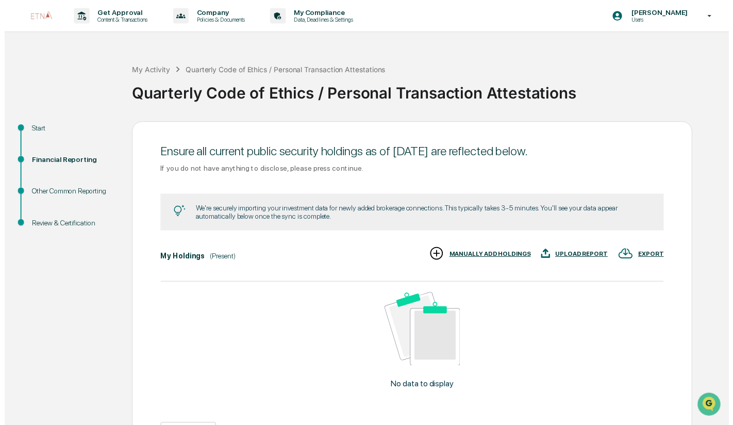
scroll to position [73, 0]
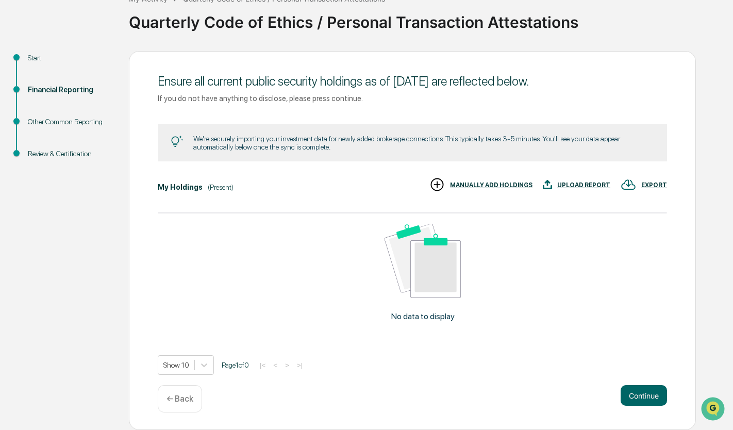
click at [639, 400] on button "Continue" at bounding box center [644, 395] width 46 height 21
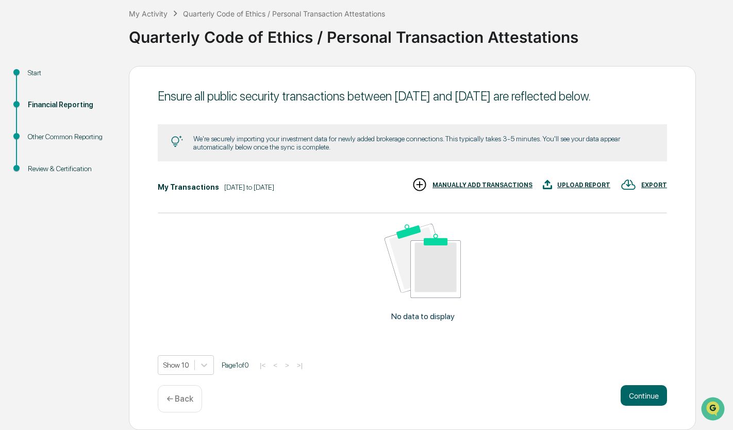
click at [640, 388] on button "Continue" at bounding box center [644, 395] width 46 height 21
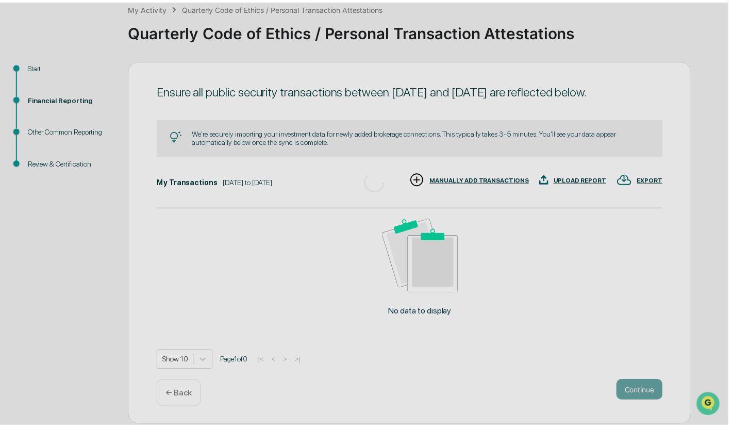
scroll to position [0, 0]
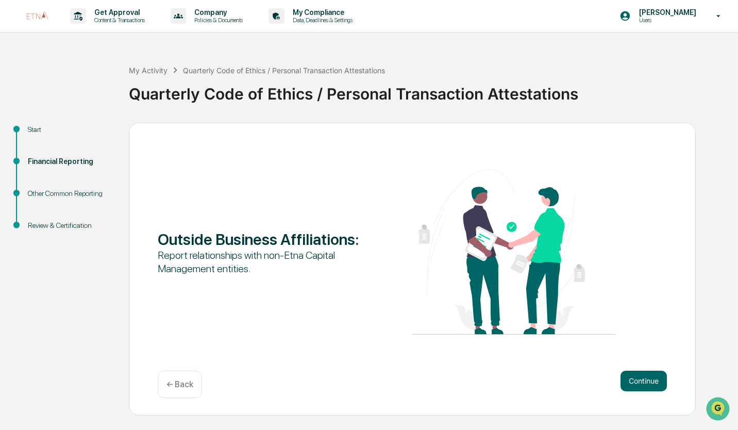
click at [641, 384] on button "Continue" at bounding box center [644, 381] width 46 height 21
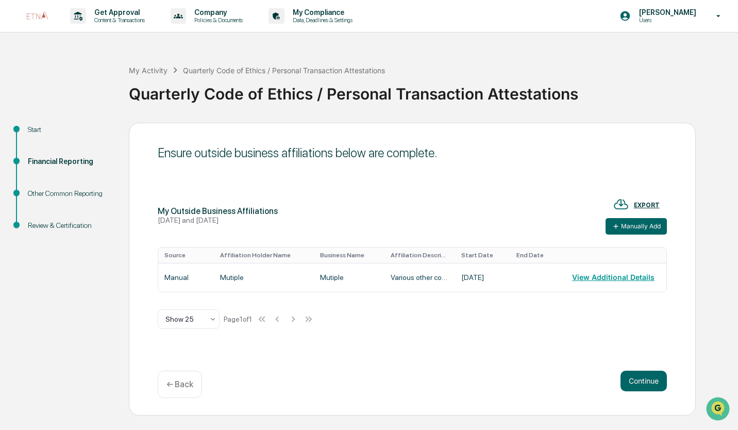
click at [641, 384] on button "Continue" at bounding box center [644, 381] width 46 height 21
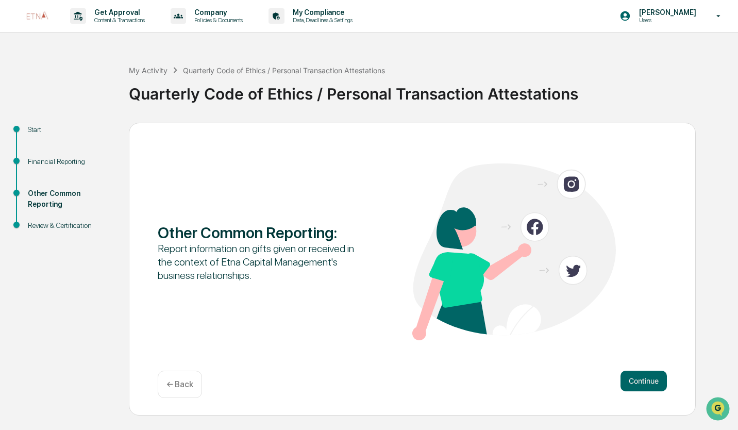
click at [641, 384] on button "Continue" at bounding box center [644, 381] width 46 height 21
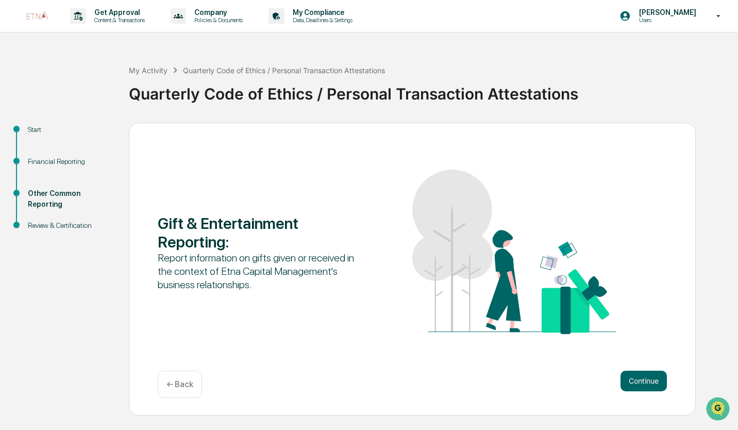
click at [641, 384] on button "Continue" at bounding box center [644, 381] width 46 height 21
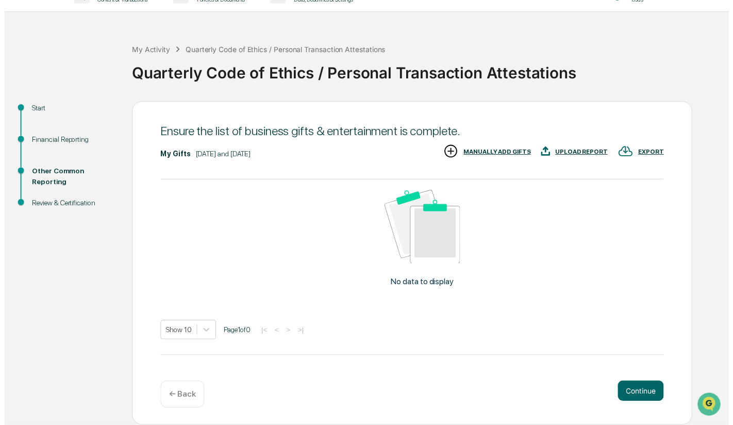
scroll to position [21, 0]
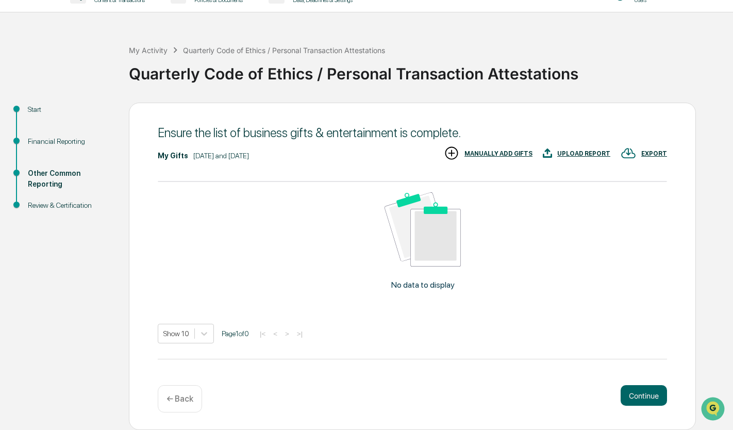
click at [640, 385] on button "Continue" at bounding box center [644, 395] width 46 height 21
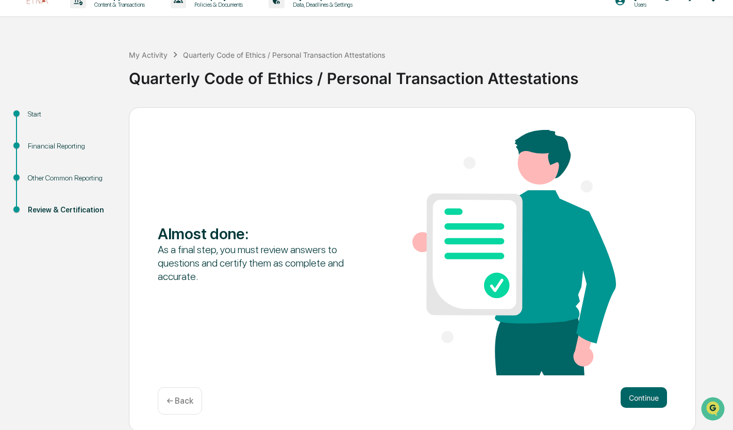
scroll to position [18, 0]
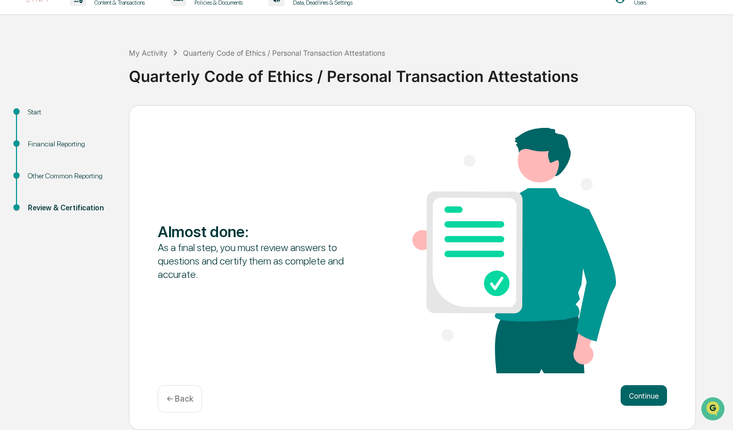
click at [639, 394] on button "Continue" at bounding box center [644, 395] width 46 height 21
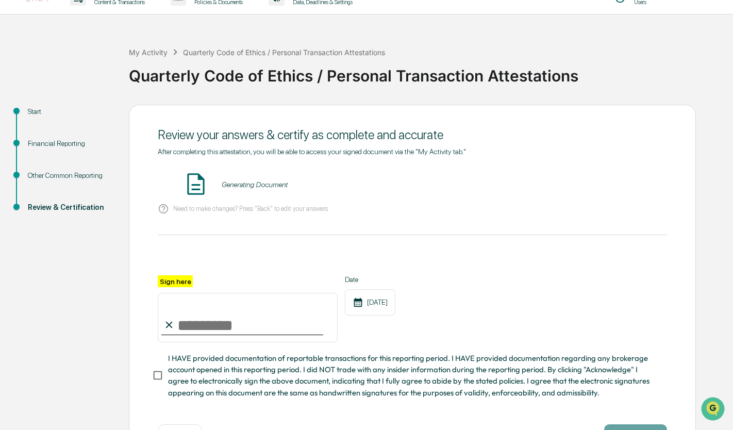
click at [257, 329] on input "Sign here" at bounding box center [248, 317] width 180 height 49
paste input "**********"
type input "**********"
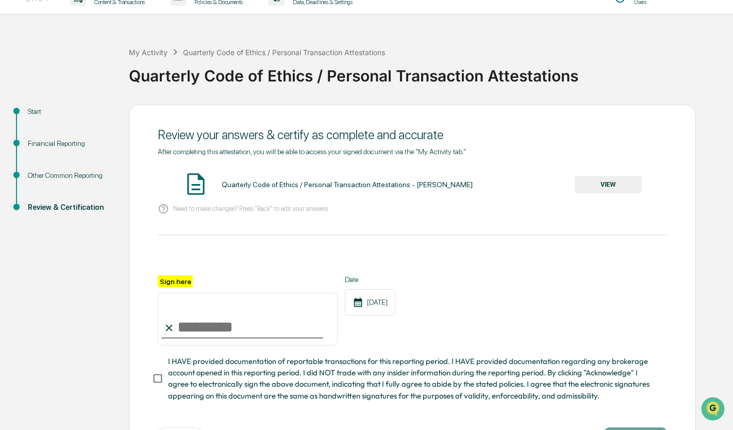
scroll to position [0, 0]
type input "**********"
click at [603, 179] on button "VIEW" at bounding box center [608, 185] width 67 height 18
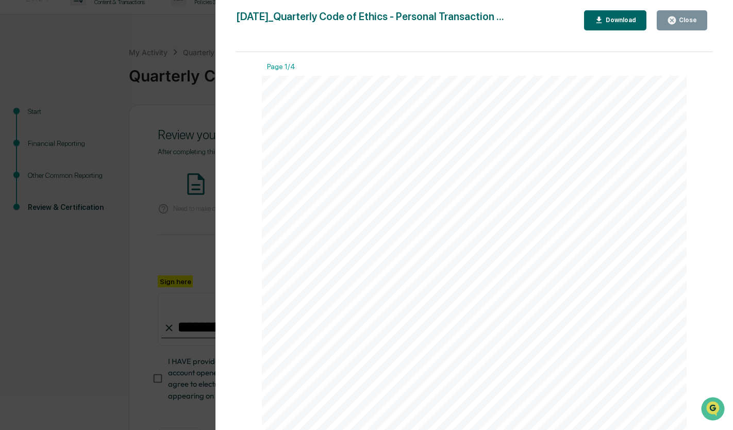
click at [687, 13] on button "Close" at bounding box center [682, 20] width 51 height 20
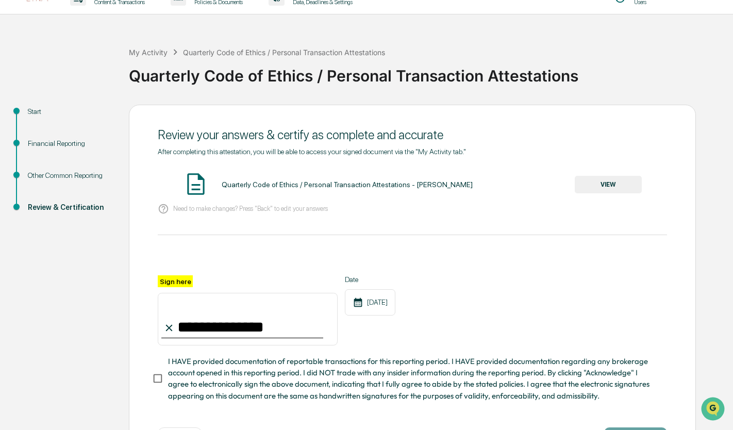
click at [148, 379] on div "**********" at bounding box center [412, 288] width 567 height 367
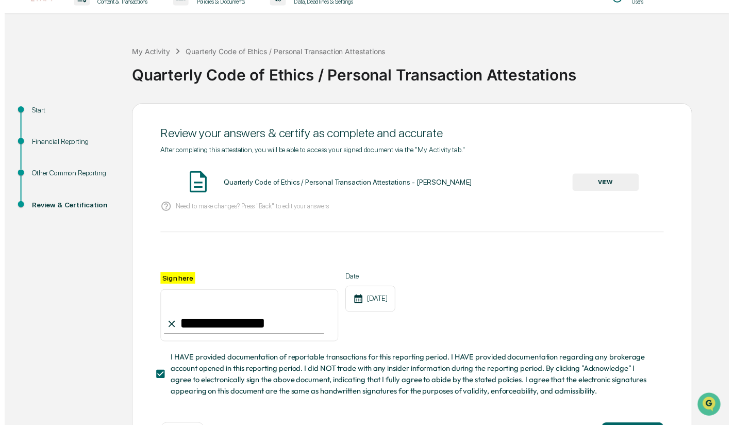
scroll to position [62, 0]
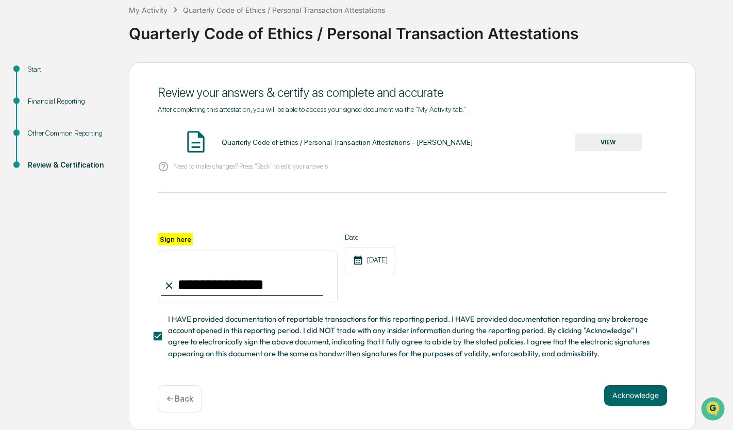
click at [606, 389] on button "Acknowledge" at bounding box center [635, 395] width 63 height 21
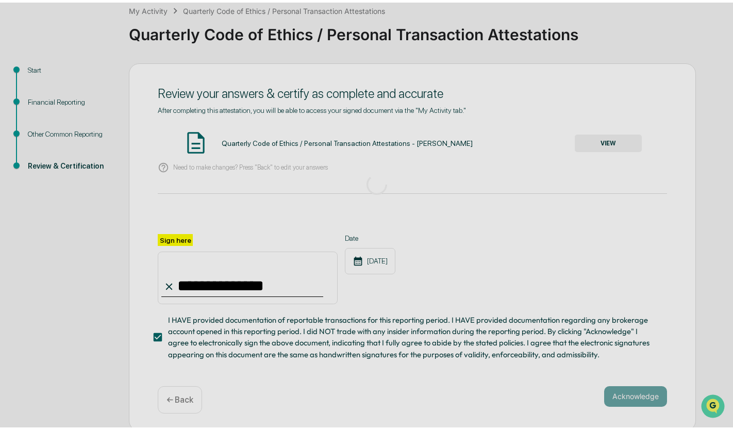
scroll to position [0, 0]
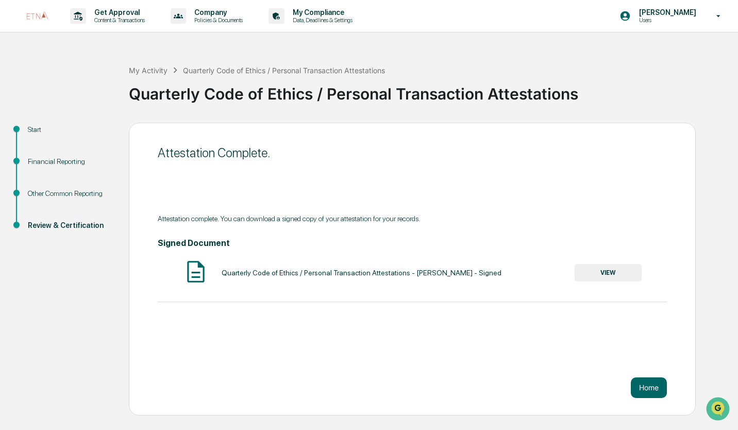
click at [659, 391] on button "Home" at bounding box center [649, 387] width 36 height 21
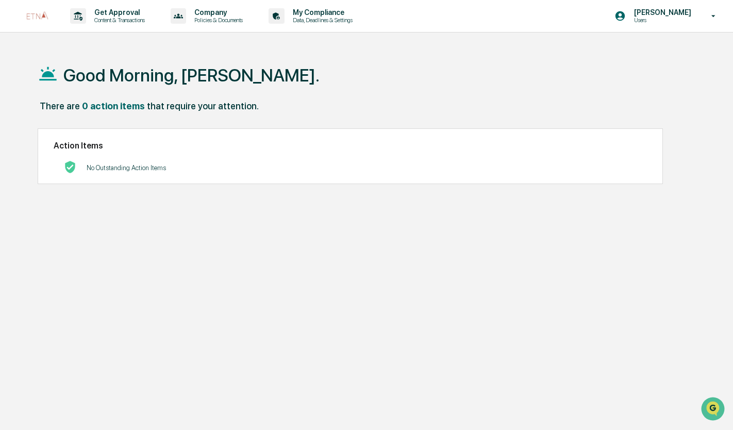
click at [677, 18] on p "Users" at bounding box center [661, 19] width 71 height 7
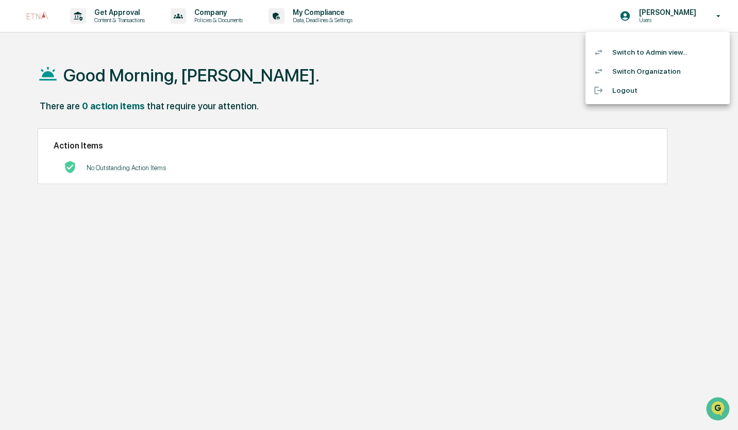
click at [661, 49] on li "Switch to Admin view..." at bounding box center [657, 52] width 144 height 19
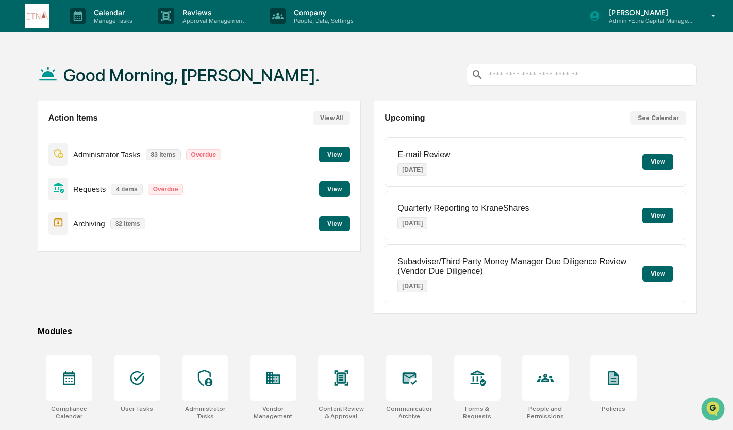
click at [319, 193] on div "Requests 4 items Overdue View" at bounding box center [199, 189] width 302 height 35
click at [320, 192] on button "View" at bounding box center [334, 188] width 31 height 15
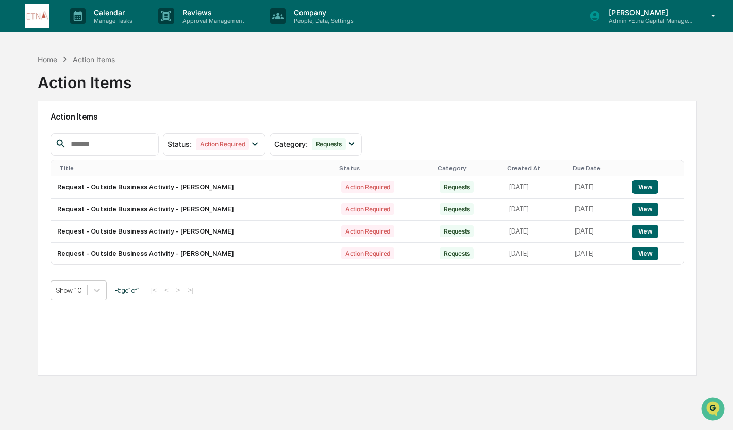
click at [655, 188] on button "View" at bounding box center [645, 186] width 26 height 13
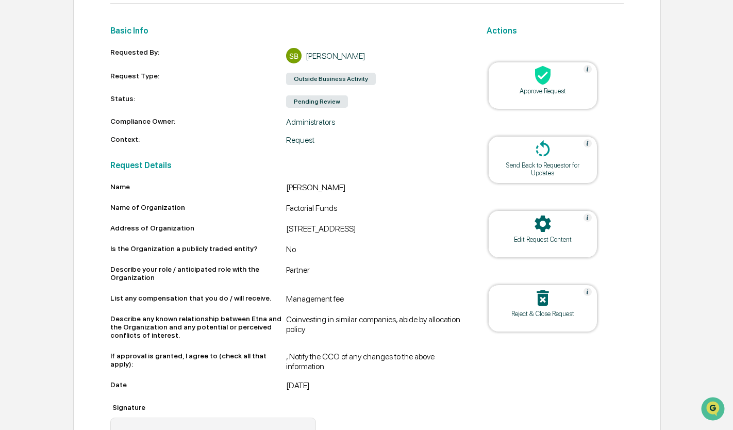
scroll to position [124, 0]
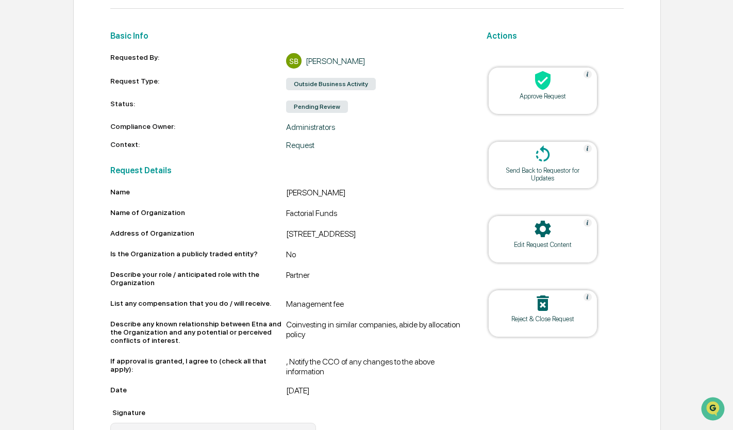
click at [513, 325] on div "Reject & Close Request" at bounding box center [542, 313] width 109 height 47
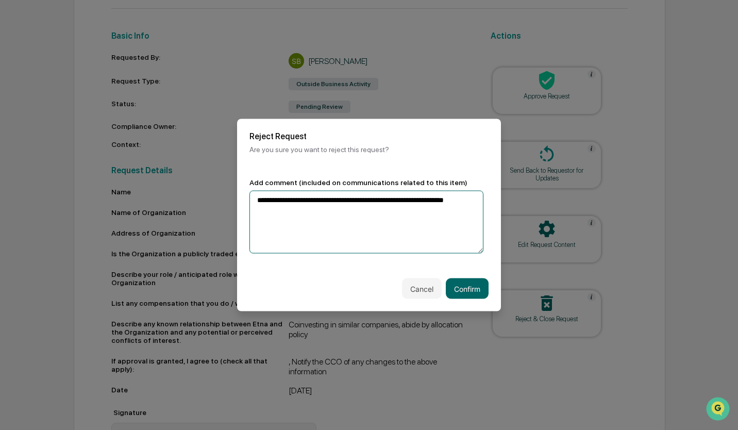
click at [476, 196] on textarea "**********" at bounding box center [366, 222] width 234 height 63
click at [354, 214] on textarea "**********" at bounding box center [366, 222] width 234 height 63
click at [320, 212] on textarea "**********" at bounding box center [366, 222] width 234 height 63
drag, startPoint x: 343, startPoint y: 206, endPoint x: 319, endPoint y: 206, distance: 24.2
click at [319, 206] on textarea "**********" at bounding box center [366, 222] width 234 height 63
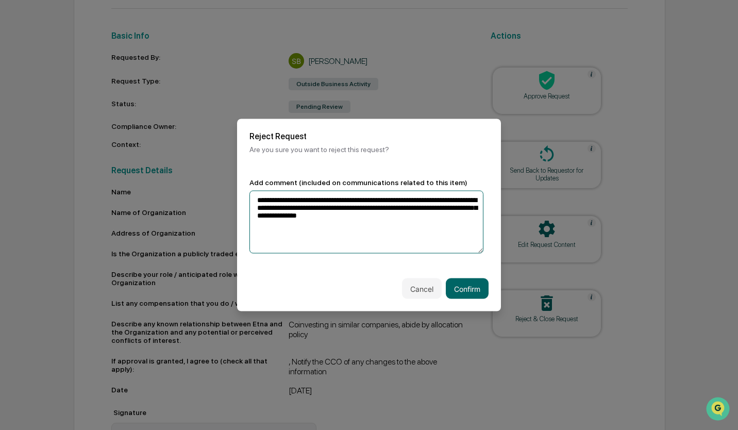
drag, startPoint x: 342, startPoint y: 211, endPoint x: 237, endPoint y: 196, distance: 105.6
click at [237, 196] on div "**********" at bounding box center [369, 216] width 264 height 100
type textarea "**********"
click at [471, 287] on button "Confirm" at bounding box center [467, 288] width 43 height 21
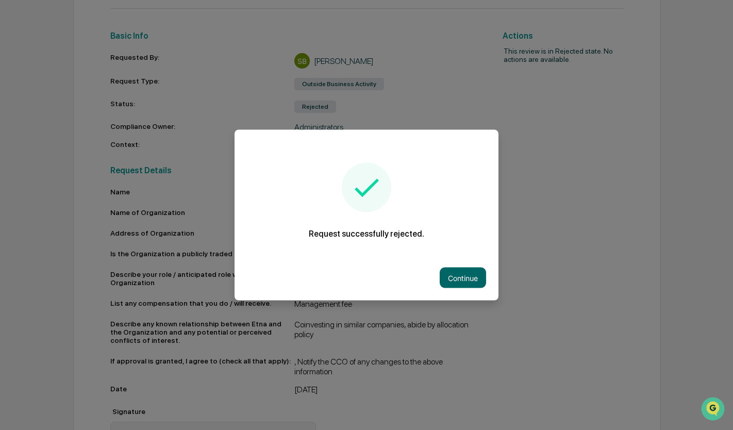
click at [471, 283] on button "Continue" at bounding box center [463, 277] width 46 height 21
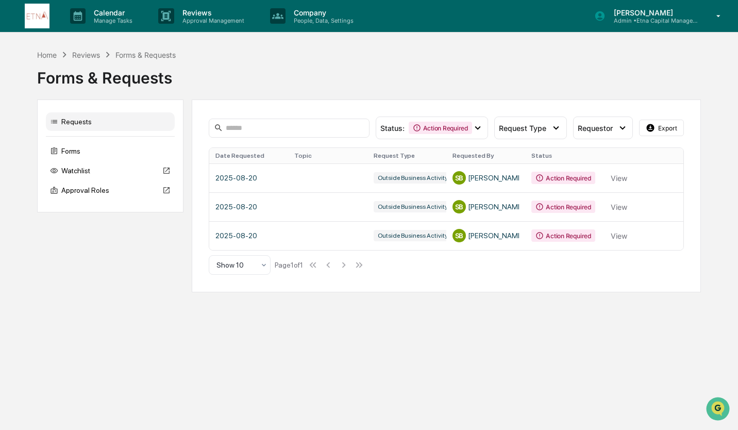
click at [623, 178] on link at bounding box center [446, 177] width 475 height 29
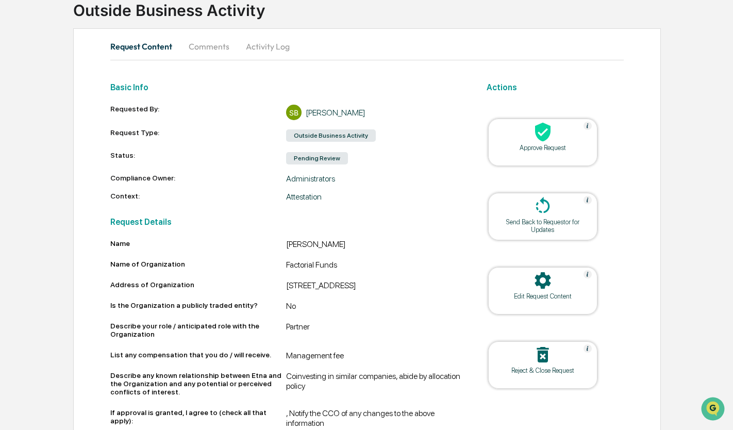
scroll to position [115, 0]
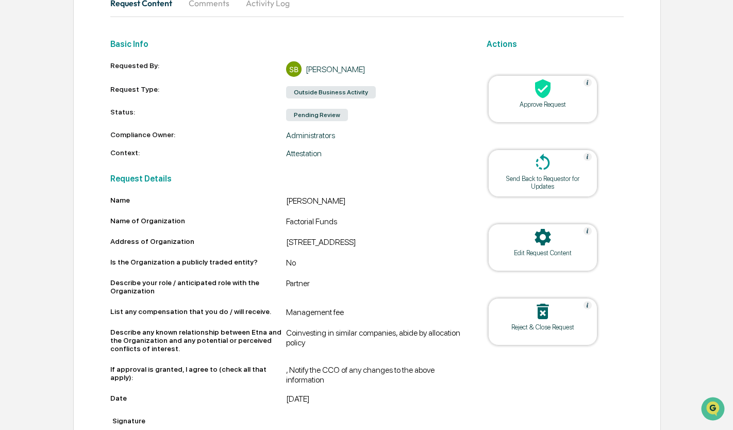
click at [503, 328] on div "Reject & Close Request" at bounding box center [542, 327] width 93 height 8
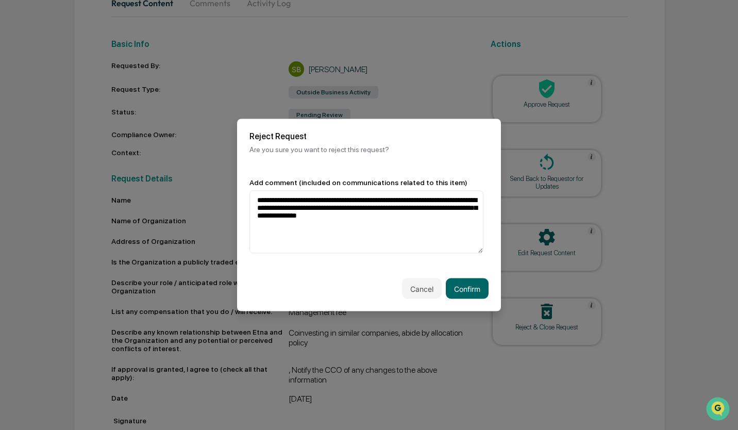
type textarea "**********"
click at [450, 276] on div "Cancel Confirm" at bounding box center [369, 288] width 264 height 45
click at [453, 284] on button "Confirm" at bounding box center [467, 288] width 43 height 21
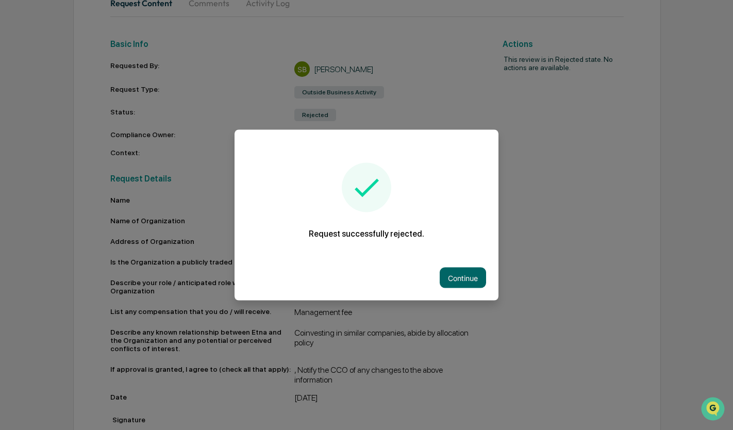
click at [442, 271] on button "Continue" at bounding box center [463, 277] width 46 height 21
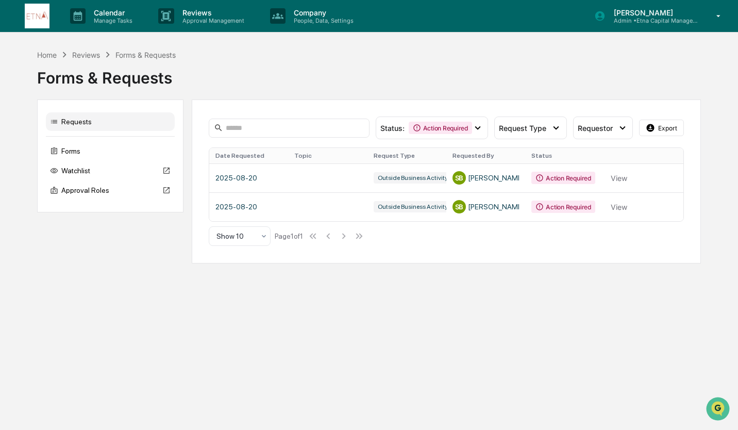
click at [621, 179] on link at bounding box center [446, 177] width 475 height 29
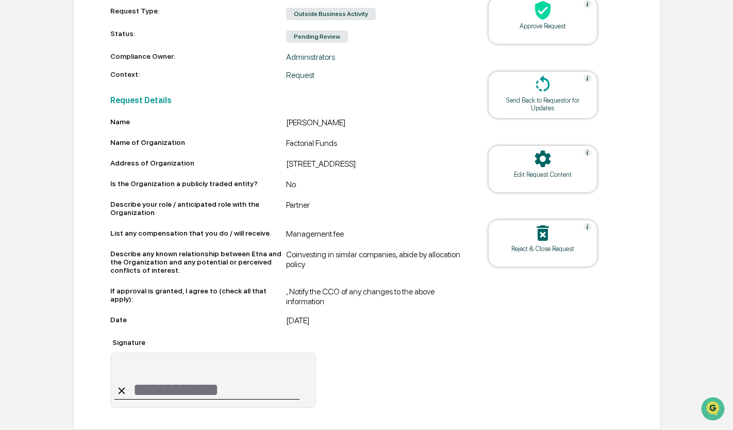
click at [561, 246] on div "Reject & Close Request" at bounding box center [542, 249] width 93 height 8
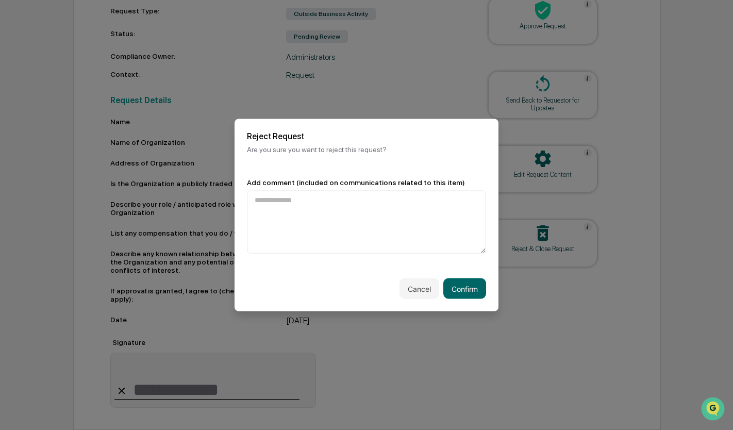
scroll to position [194, 0]
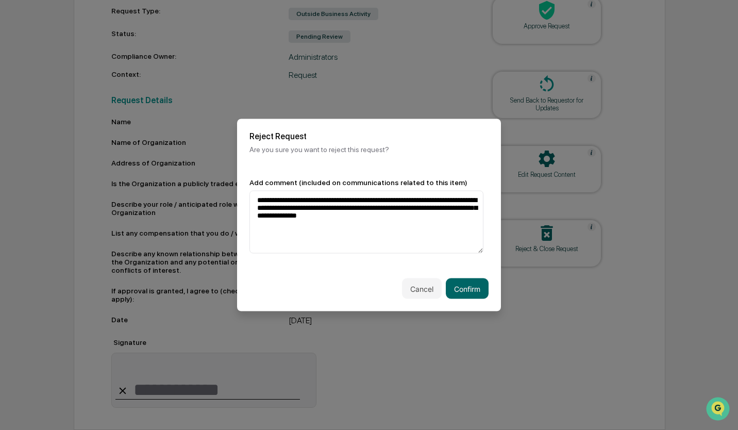
type textarea "**********"
click at [458, 282] on button "Confirm" at bounding box center [467, 288] width 43 height 21
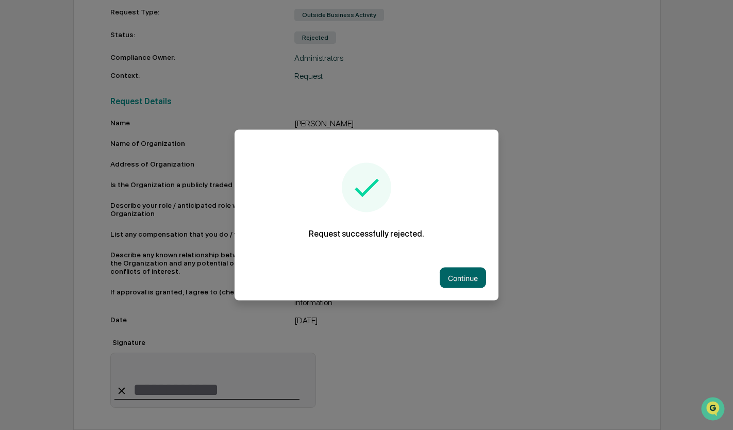
click at [469, 273] on button "Continue" at bounding box center [463, 277] width 46 height 21
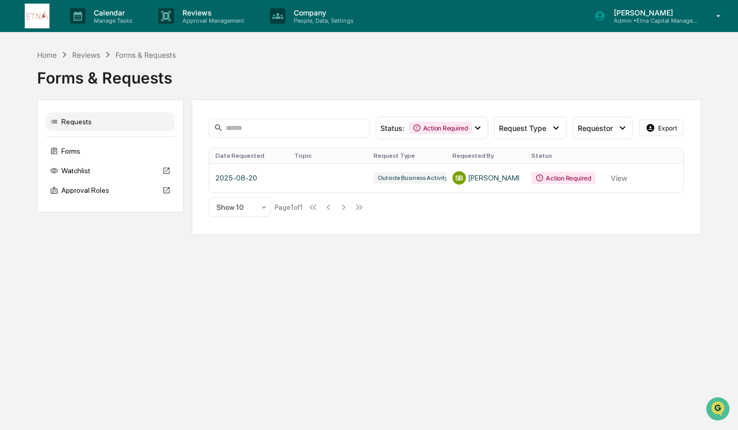
click at [626, 181] on link at bounding box center [446, 177] width 475 height 29
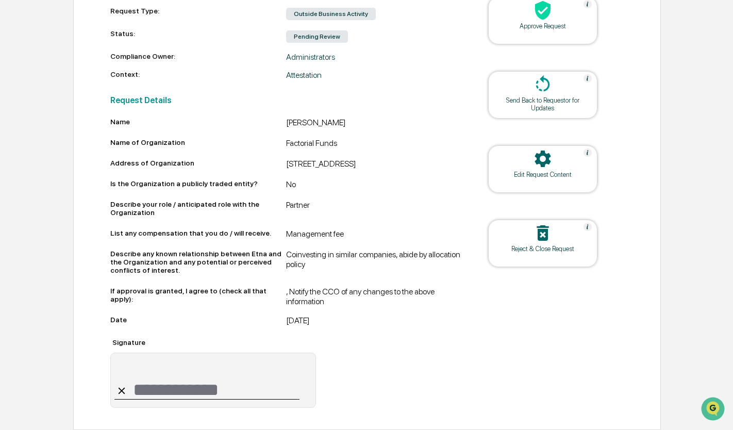
click at [548, 232] on icon at bounding box center [542, 233] width 21 height 21
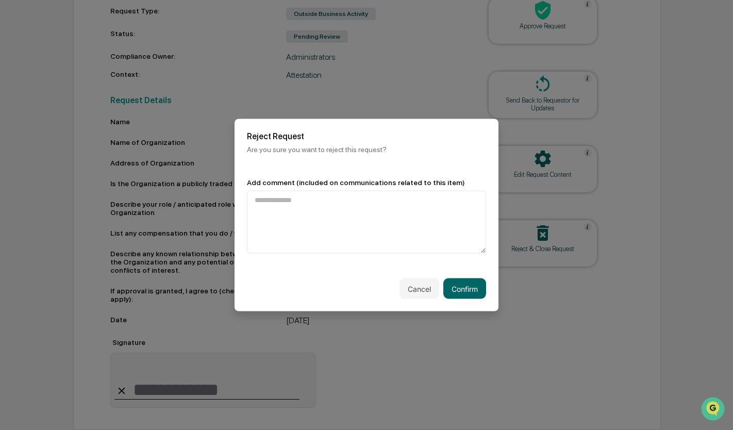
scroll to position [194, 0]
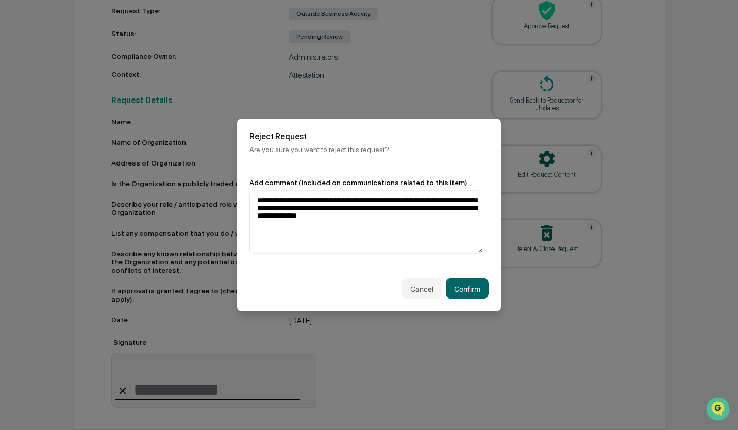
type textarea "**********"
click at [462, 285] on button "Confirm" at bounding box center [467, 288] width 43 height 21
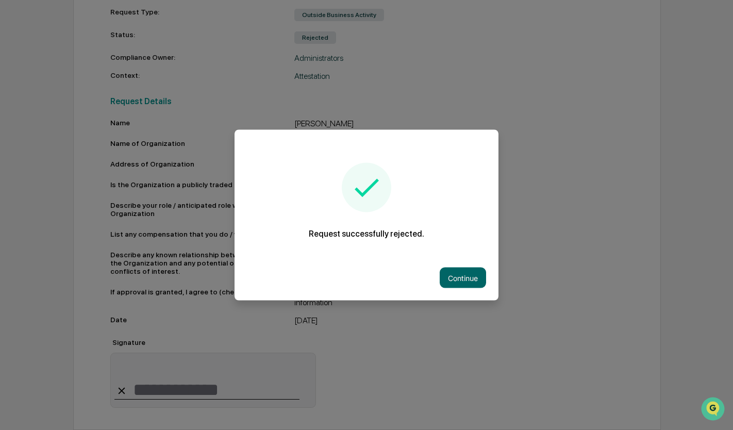
click at [454, 270] on button "Continue" at bounding box center [463, 277] width 46 height 21
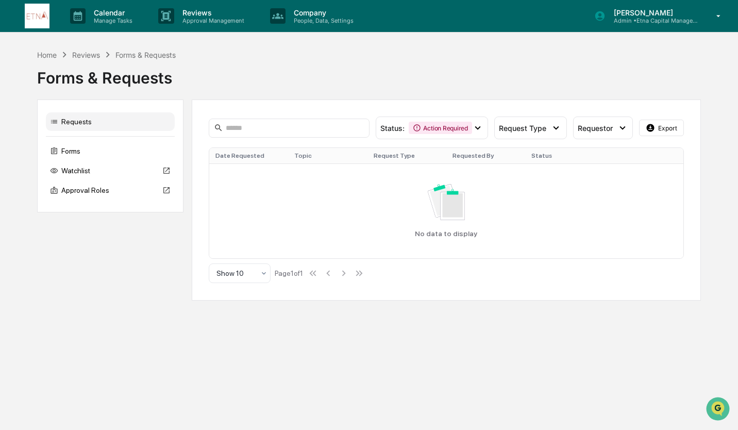
click at [499, 77] on div "Forms & Requests" at bounding box center [369, 73] width 664 height 27
click at [49, 18] on link at bounding box center [43, 16] width 37 height 32
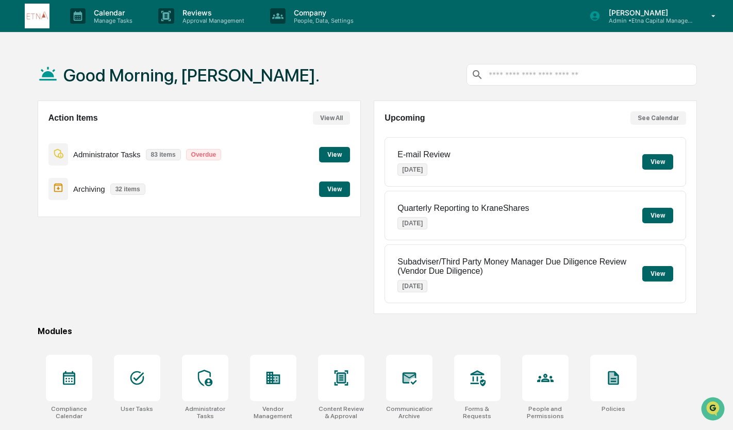
click at [340, 112] on button "View All" at bounding box center [331, 117] width 37 height 13
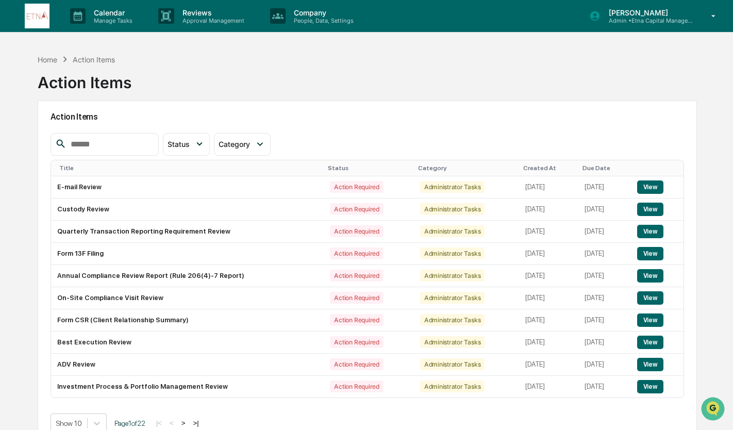
click at [31, 18] on img at bounding box center [37, 16] width 25 height 25
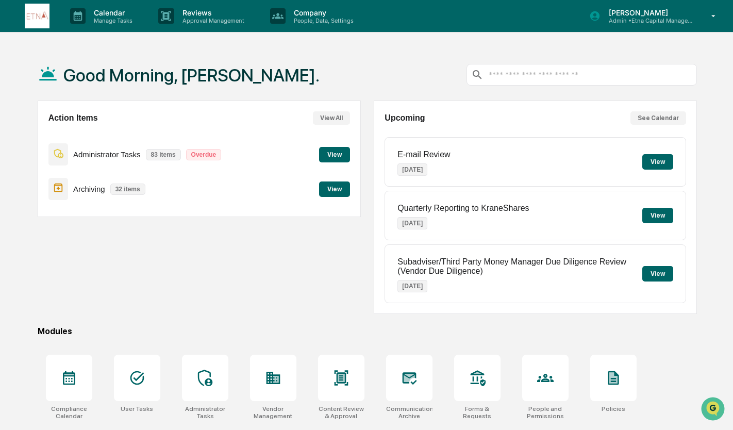
click at [116, 12] on p "Calendar" at bounding box center [112, 12] width 52 height 9
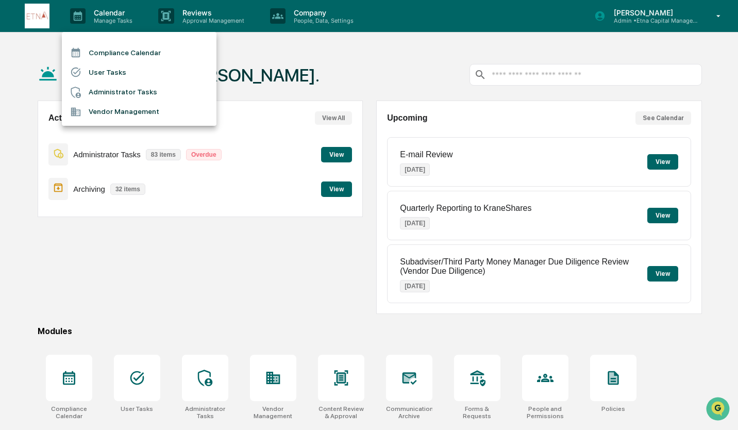
click at [116, 208] on div at bounding box center [369, 215] width 738 height 430
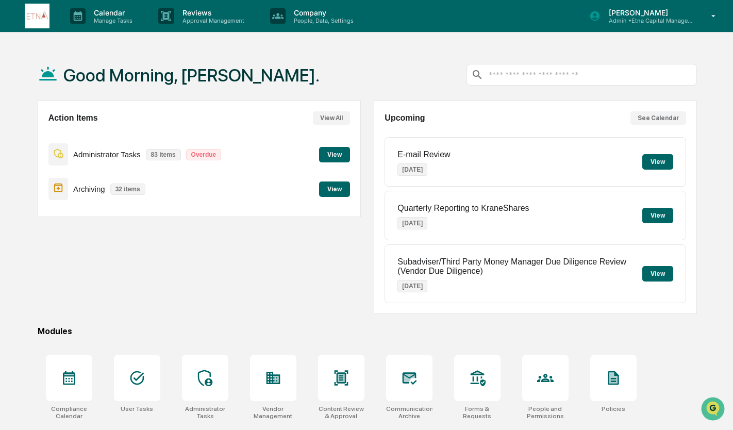
click at [116, 12] on p "Calendar" at bounding box center [112, 12] width 52 height 9
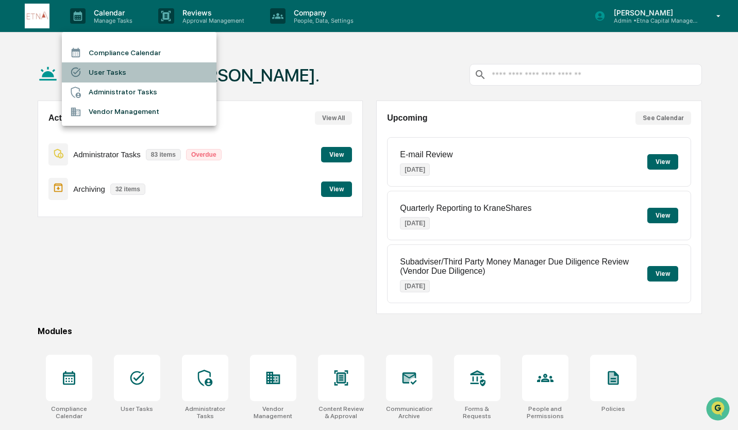
click at [117, 68] on li "User Tasks" at bounding box center [139, 72] width 155 height 20
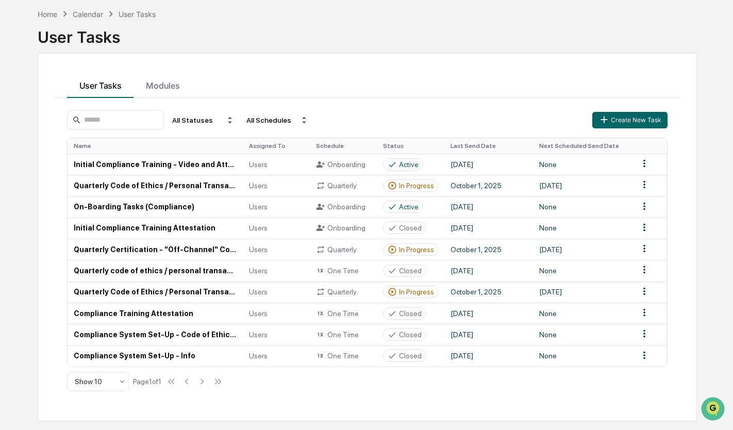
scroll to position [49, 0]
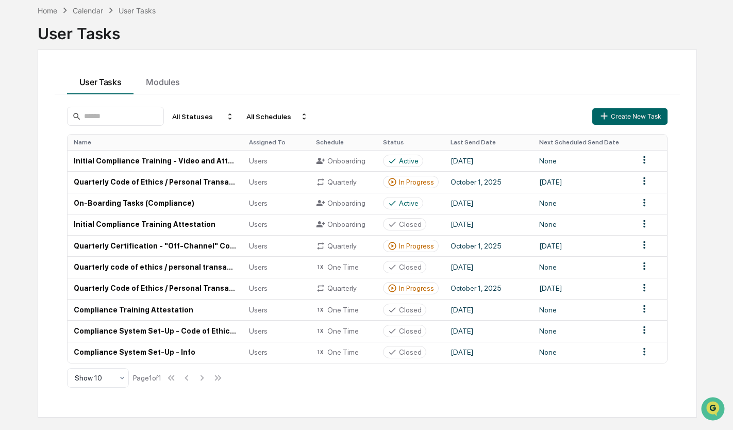
click at [128, 181] on td "Quarterly Code of Ethics / Personal Transaction Attestations" at bounding box center [155, 181] width 175 height 21
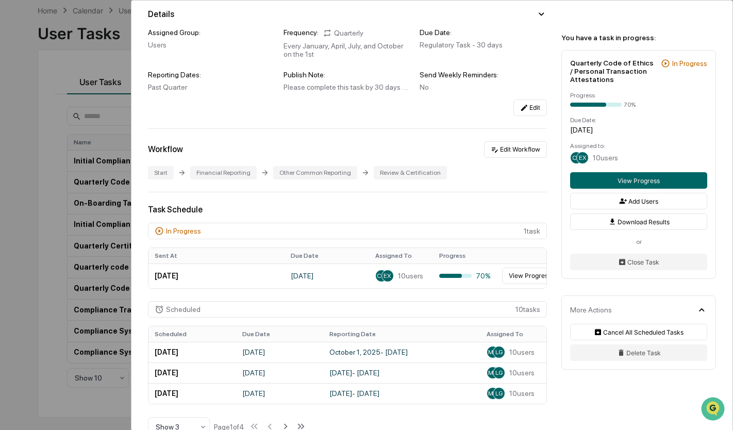
scroll to position [93, 0]
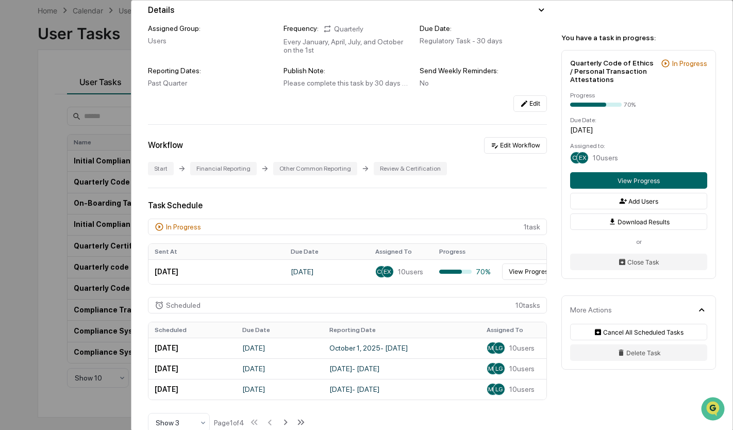
click at [512, 270] on button "View Progress" at bounding box center [530, 271] width 56 height 16
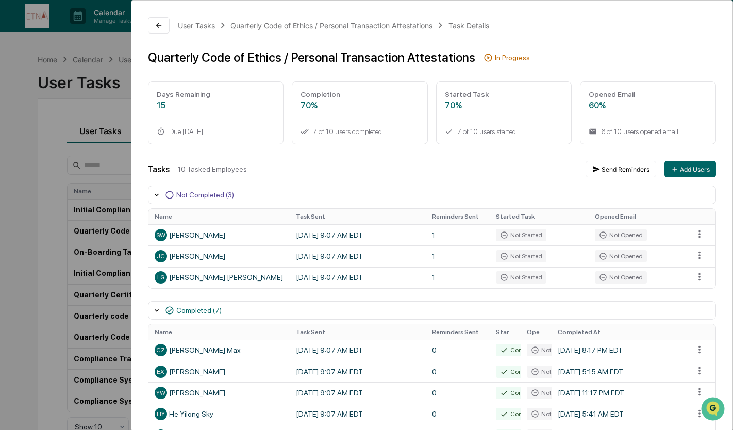
click at [0, 165] on div "User Tasks Quarterly Code of Ethics / Personal Transaction Attestations Task De…" at bounding box center [366, 215] width 733 height 430
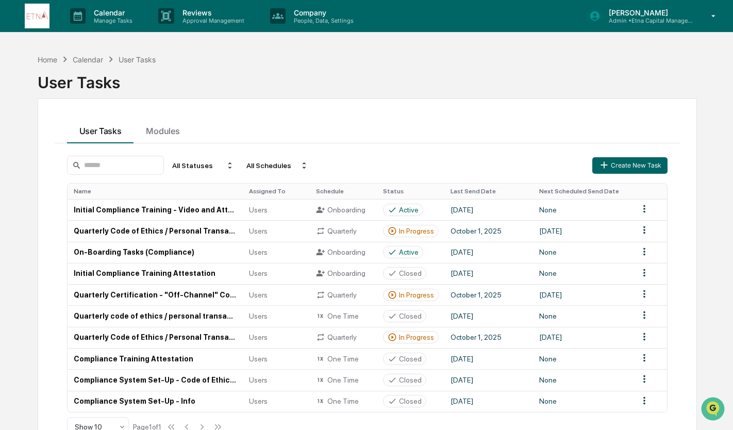
click at [195, 342] on td "Quarterly Code of Ethics / Personal Transaction Attestations" at bounding box center [155, 337] width 175 height 21
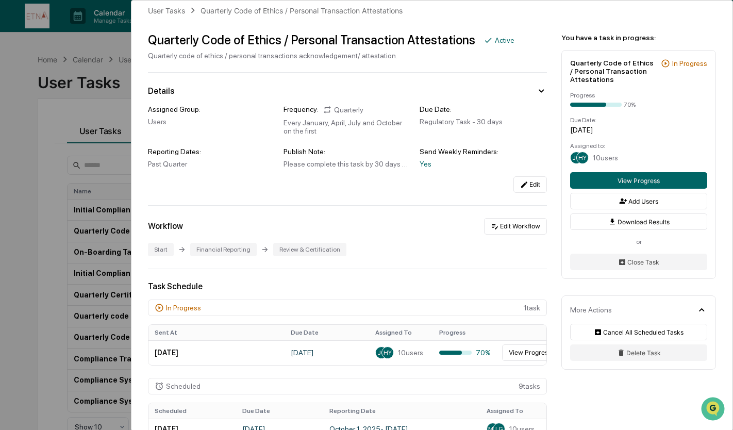
scroll to position [16, 0]
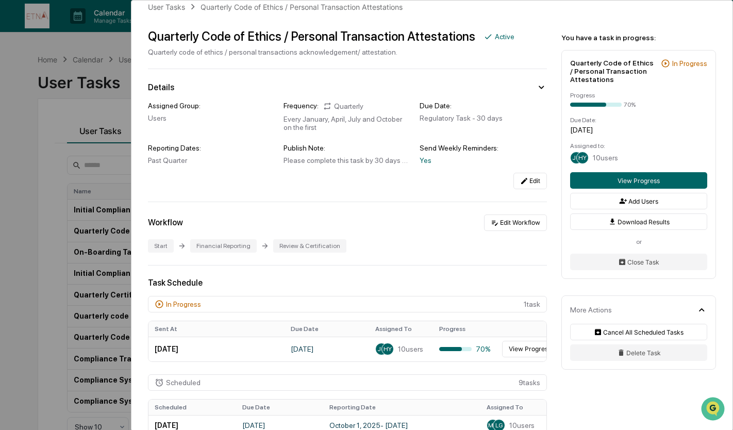
click at [517, 353] on button "View Progress" at bounding box center [530, 349] width 56 height 16
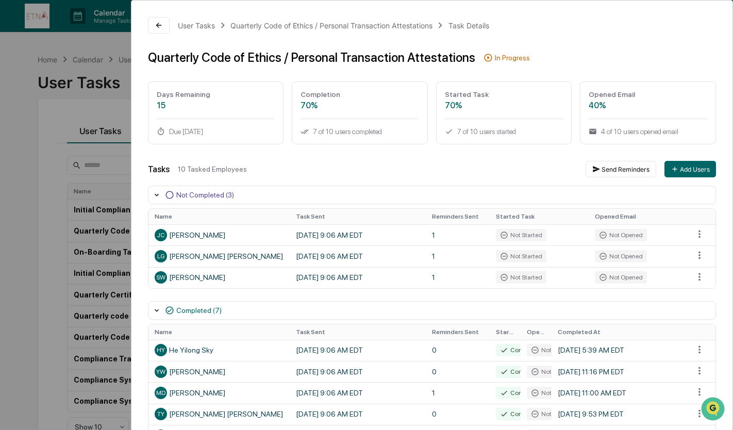
click at [698, 236] on html "Calendar Manage Tasks Reviews Approval Management Company People, Data, Setting…" at bounding box center [366, 215] width 733 height 430
click at [418, 161] on html "Calendar Manage Tasks Reviews Approval Management Company People, Data, Setting…" at bounding box center [369, 215] width 738 height 430
click at [0, 297] on html "Calendar Manage Tasks Reviews Approval Management Company People, Data, Setting…" at bounding box center [366, 215] width 733 height 430
click at [156, 21] on icon at bounding box center [159, 25] width 8 height 8
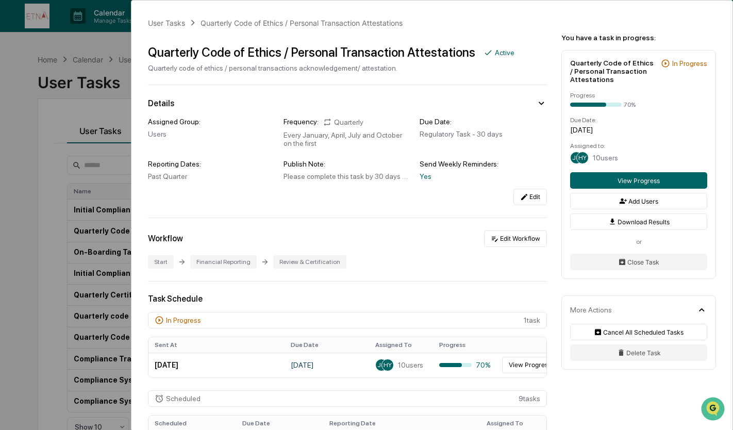
click at [31, 192] on div "User Tasks Quarterly Code of Ethics / Personal Transaction Attestations Quarter…" at bounding box center [366, 215] width 733 height 430
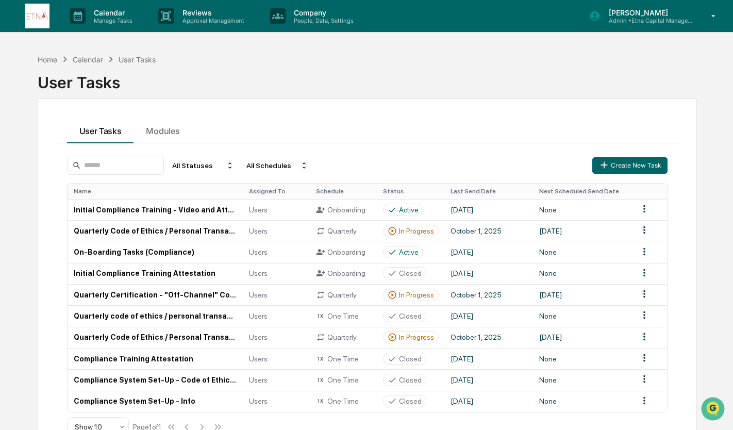
click at [168, 234] on td "Quarterly Code of Ethics / Personal Transaction Attestations" at bounding box center [155, 230] width 175 height 21
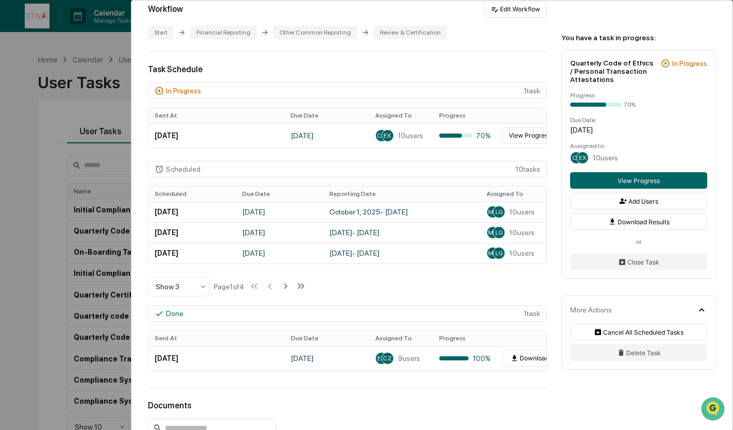
scroll to position [238, 0]
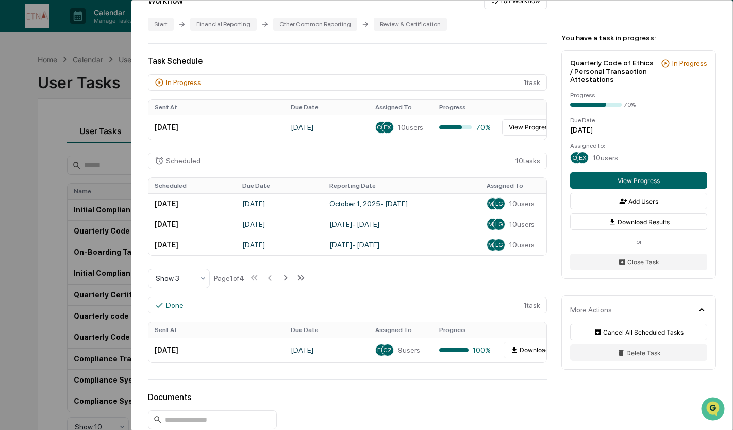
click at [42, 265] on div "User Tasks Quarterly Code of Ethics / Personal Transaction Attestations Quarter…" at bounding box center [366, 215] width 733 height 430
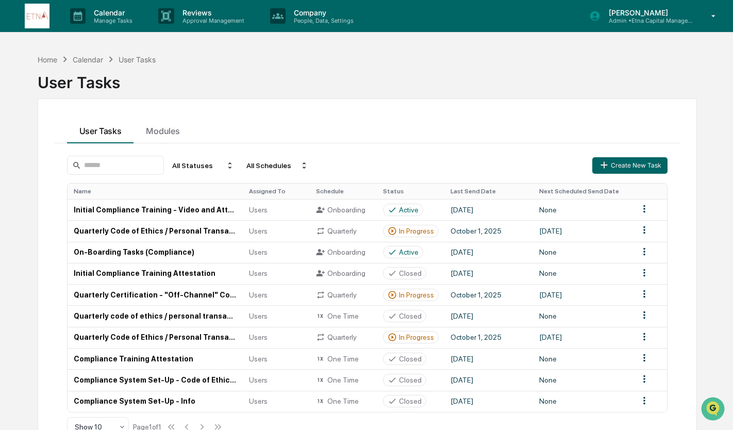
click at [166, 335] on td "Quarterly Code of Ethics / Personal Transaction Attestations" at bounding box center [155, 337] width 175 height 21
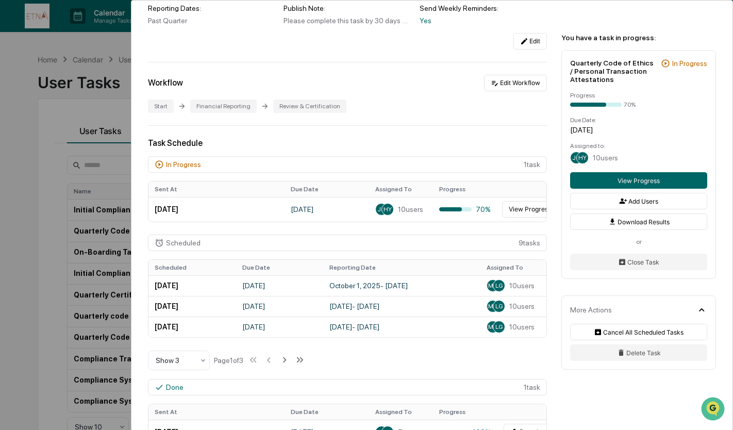
scroll to position [140, 0]
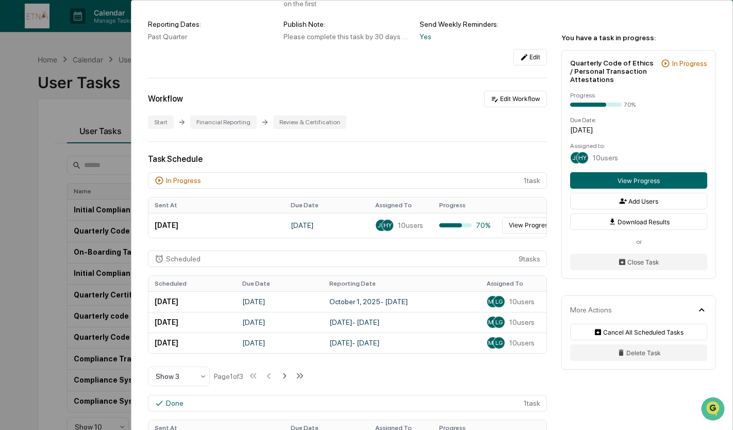
click at [524, 229] on button "View Progress" at bounding box center [530, 225] width 56 height 16
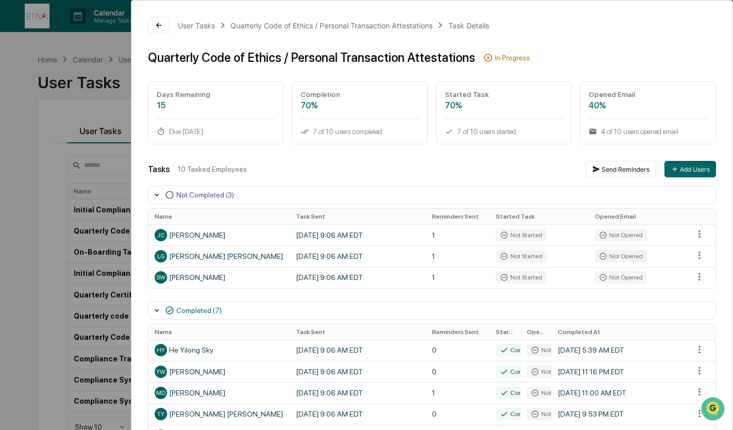
click at [694, 231] on html "Calendar Manage Tasks Reviews Approval Management Company People, Data, Setting…" at bounding box center [366, 215] width 733 height 430
click at [702, 257] on div "Close Task" at bounding box center [699, 254] width 78 height 16
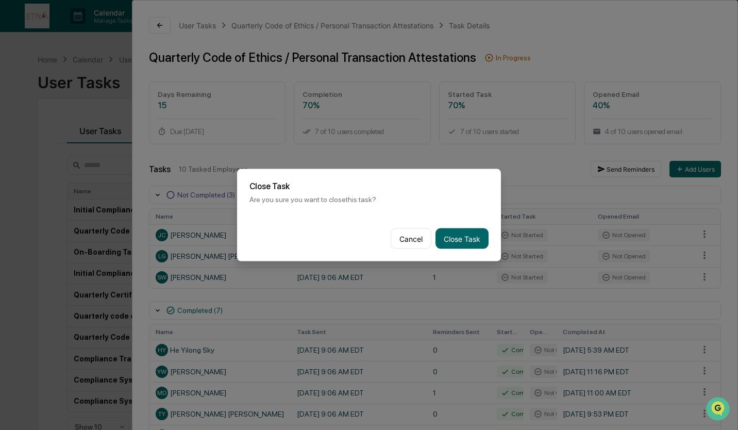
click at [486, 242] on div "Cancel Close Task" at bounding box center [369, 238] width 264 height 45
click at [473, 238] on button "Close Task" at bounding box center [462, 238] width 53 height 21
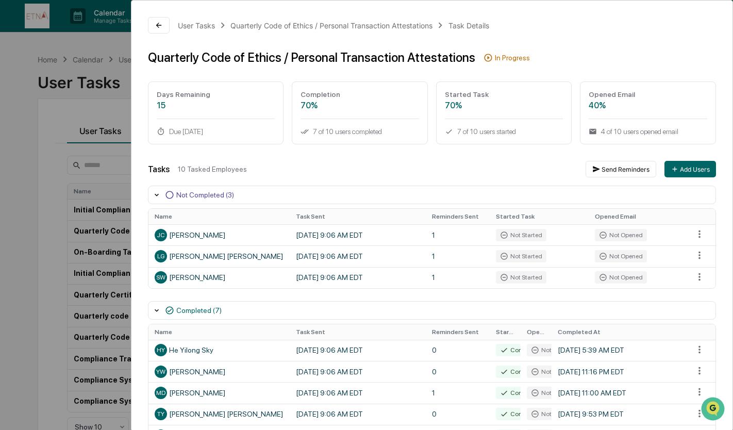
click at [691, 258] on html "Calendar Manage Tasks Reviews Approval Management Company People, Data, Setting…" at bounding box center [366, 215] width 733 height 430
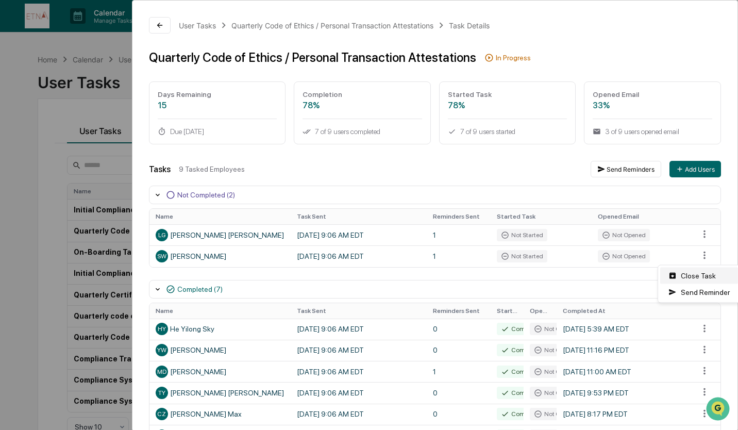
click at [687, 272] on div "Close Task" at bounding box center [699, 275] width 78 height 16
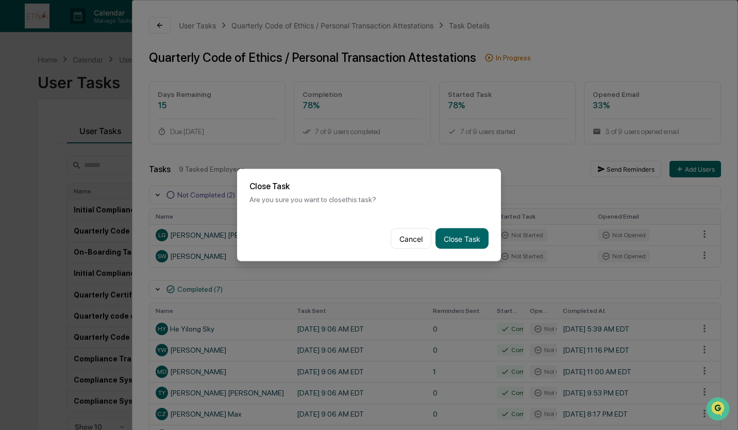
click at [456, 241] on button "Close Task" at bounding box center [462, 238] width 53 height 21
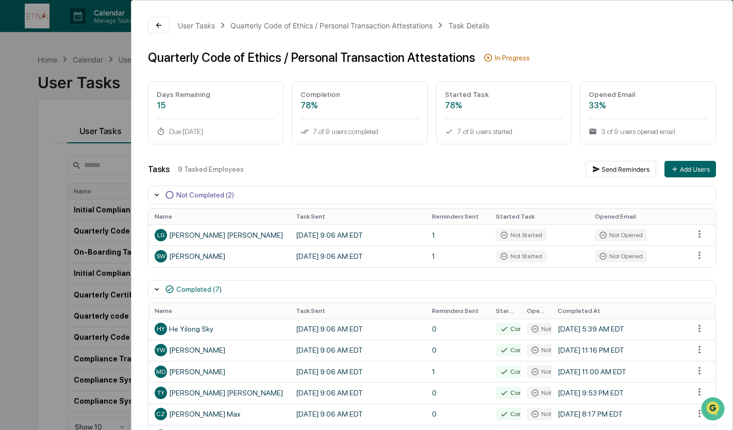
click at [698, 238] on html "Calendar Manage Tasks Reviews Approval Management Company People, Data, Setting…" at bounding box center [366, 215] width 733 height 430
click at [698, 253] on div "Close Task" at bounding box center [699, 254] width 78 height 16
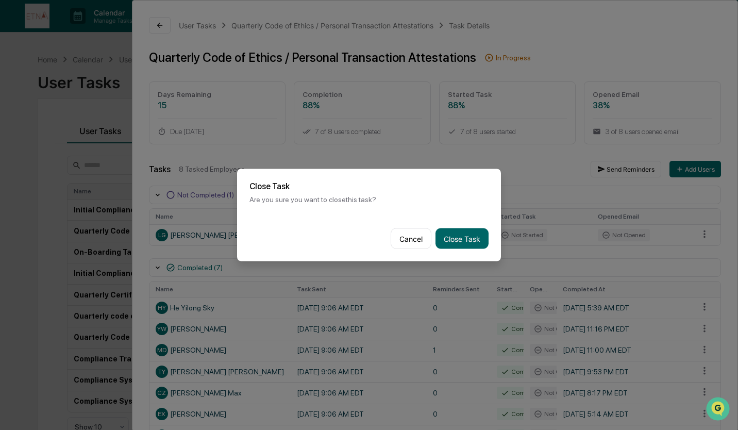
click at [457, 238] on button "Close Task" at bounding box center [462, 238] width 53 height 21
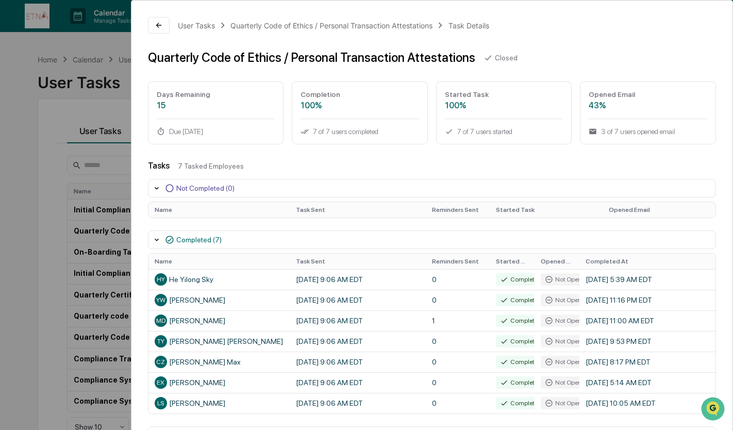
click at [45, 204] on div "User Tasks Quarterly Code of Ethics / Personal Transaction Attestations Task De…" at bounding box center [366, 215] width 733 height 430
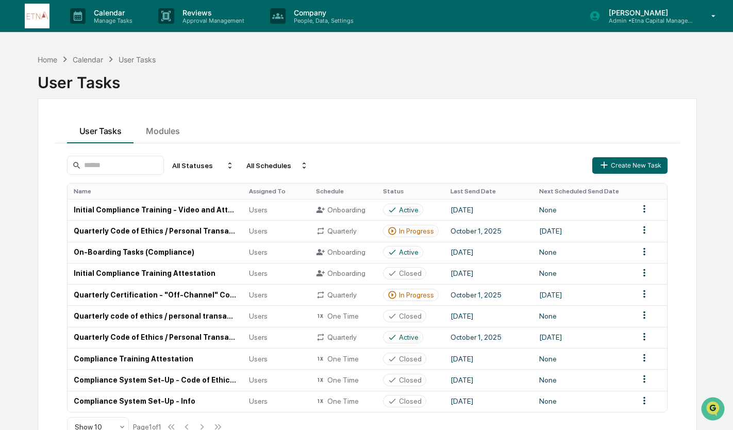
click at [214, 296] on td "Quarterly Certification - "Off-Channel" Communications Policy" at bounding box center [155, 294] width 175 height 21
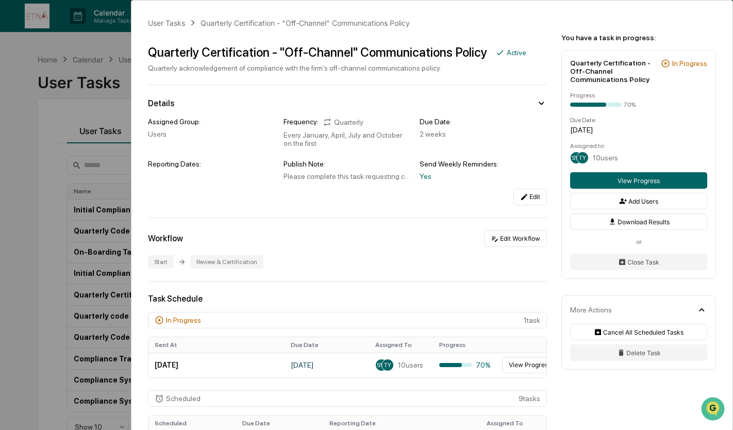
click at [522, 365] on button "View Progress" at bounding box center [530, 365] width 56 height 16
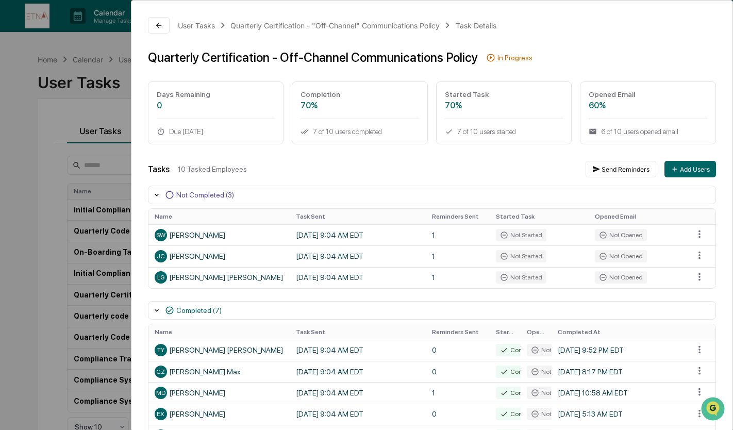
click at [0, 141] on html "Calendar Manage Tasks Reviews Approval Management Company People, Data, Setting…" at bounding box center [366, 215] width 733 height 430
click at [37, 199] on div "User Tasks Quarterly Certification - "Off-Channel" Communications Policy Task D…" at bounding box center [366, 215] width 733 height 430
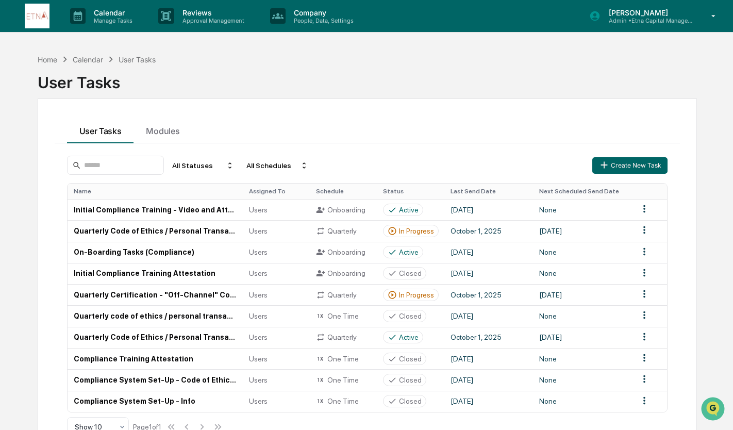
click at [619, 9] on p "[PERSON_NAME]" at bounding box center [648, 12] width 96 height 9
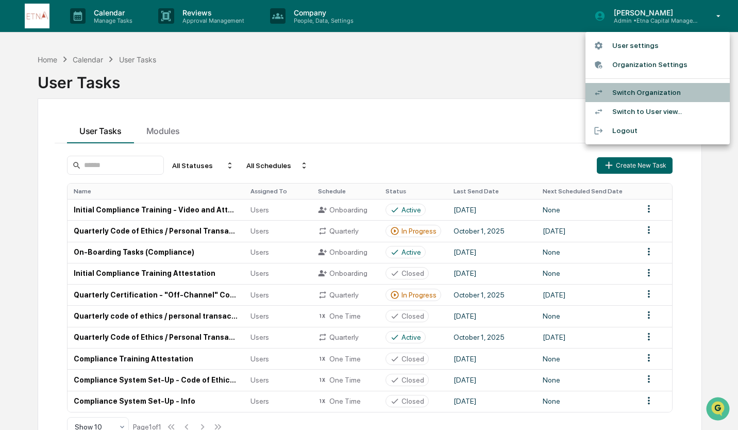
click at [643, 91] on li "Switch Organization" at bounding box center [657, 92] width 144 height 19
